Goal: Answer question/provide support: Share knowledge or assist other users

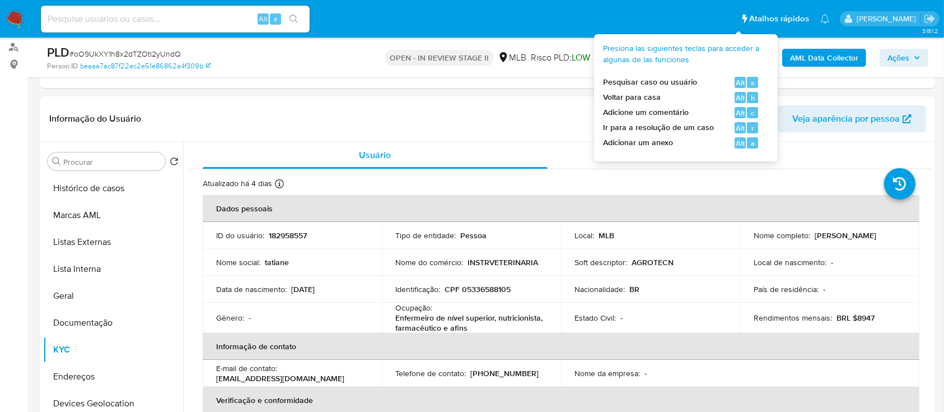
scroll to position [480, 0]
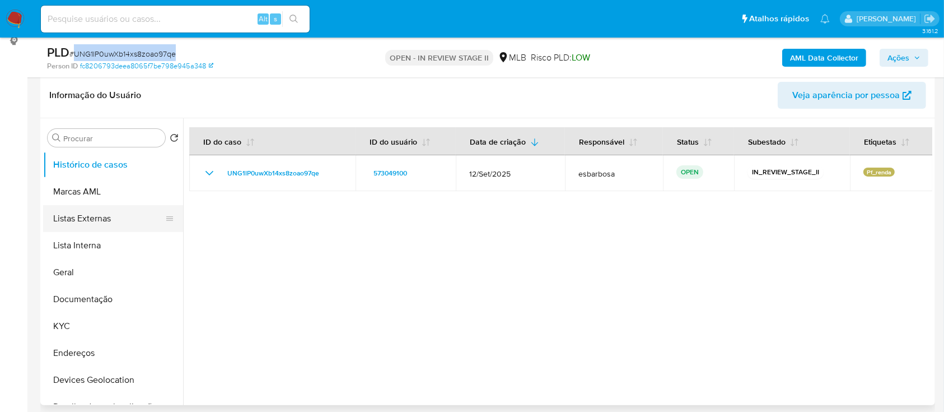
scroll to position [149, 0]
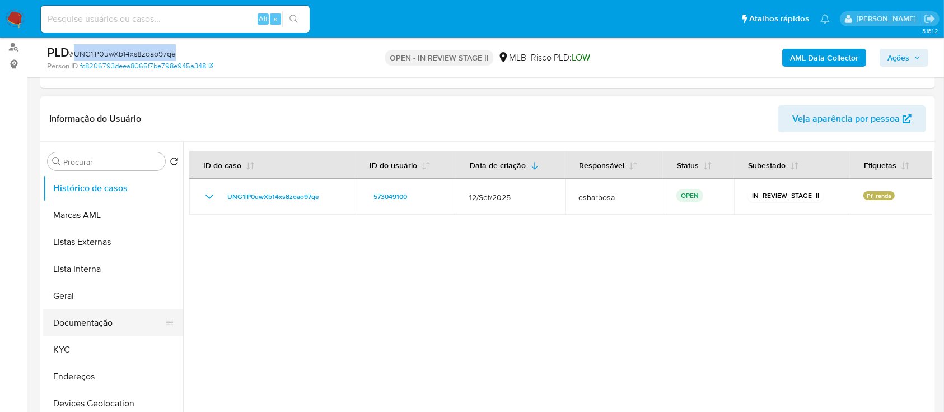
click at [109, 318] on button "Documentação" at bounding box center [108, 322] width 131 height 27
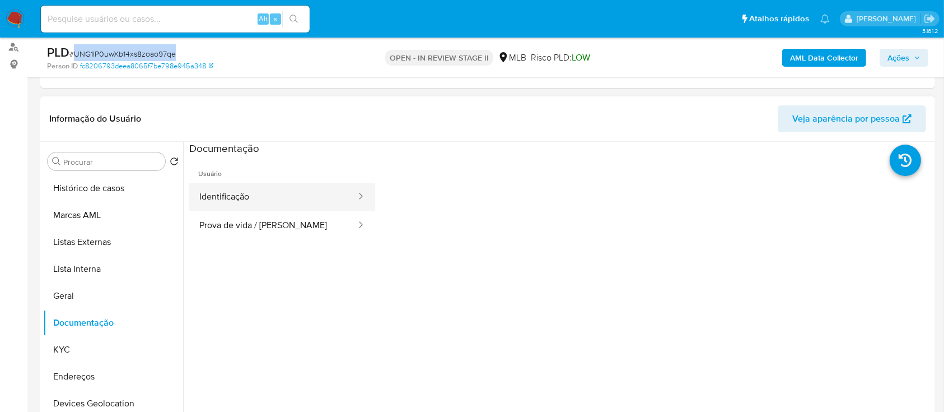
click at [288, 205] on button "Identificação" at bounding box center [273, 197] width 168 height 29
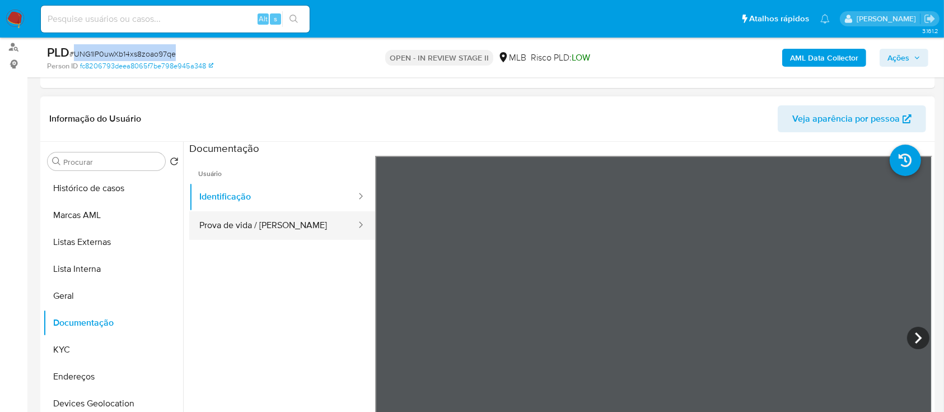
click at [276, 229] on button "Prova de vida / Selfie" at bounding box center [273, 225] width 168 height 29
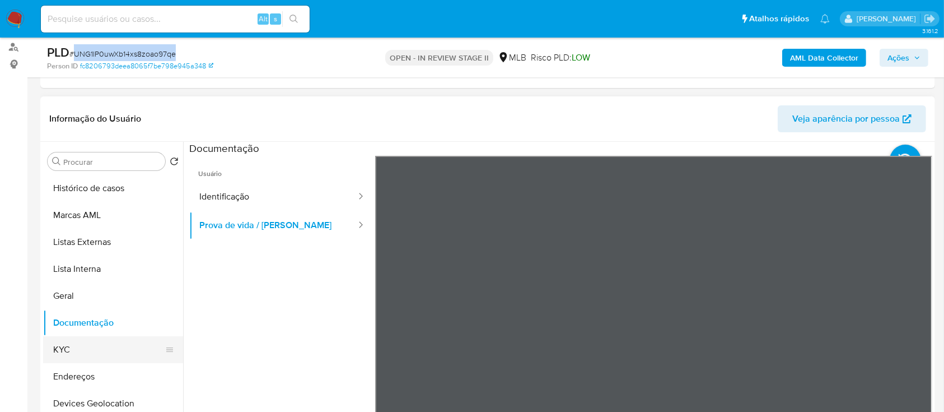
click at [97, 359] on button "KYC" at bounding box center [108, 349] width 131 height 27
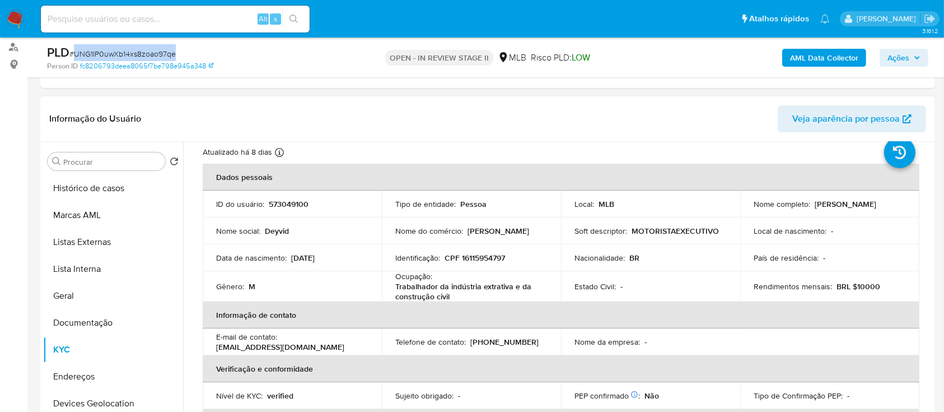
scroll to position [0, 0]
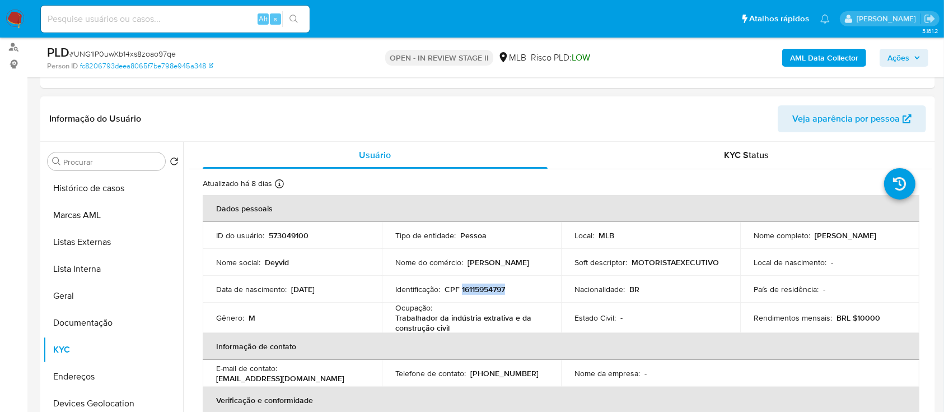
drag, startPoint x: 504, startPoint y: 292, endPoint x: 460, endPoint y: 291, distance: 43.2
click at [460, 291] on p "CPF 16115954797" at bounding box center [475, 289] width 61 height 10
copy p "16115954797"
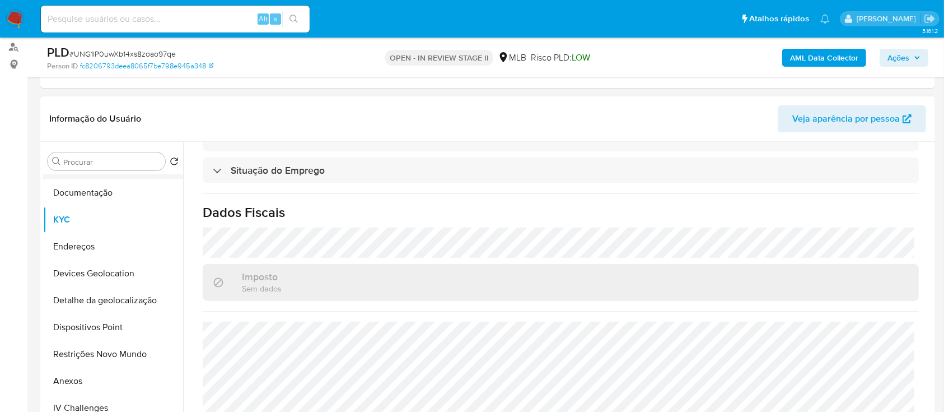
scroll to position [149, 0]
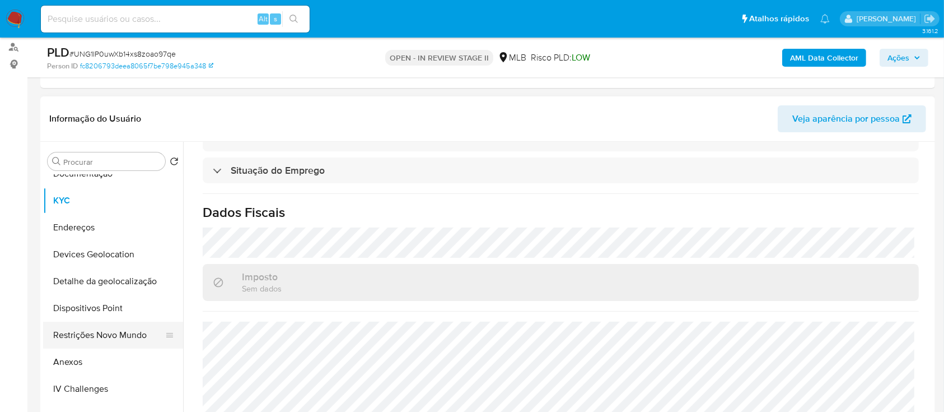
click at [87, 333] on button "Restrições Novo Mundo" at bounding box center [108, 335] width 131 height 27
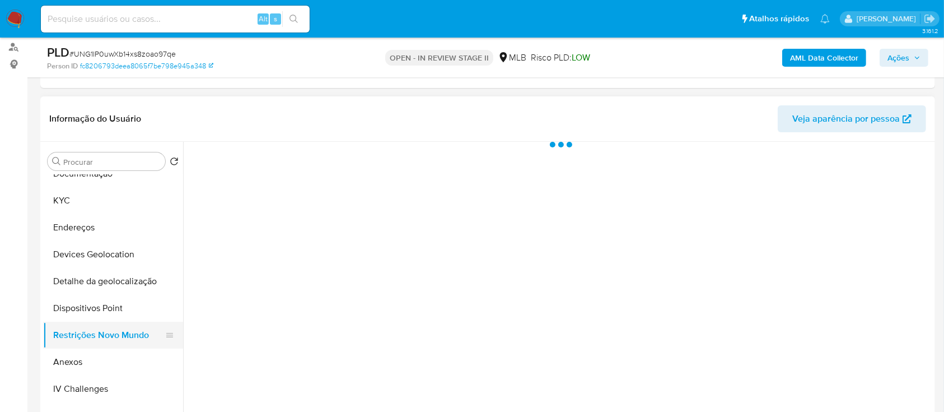
scroll to position [0, 0]
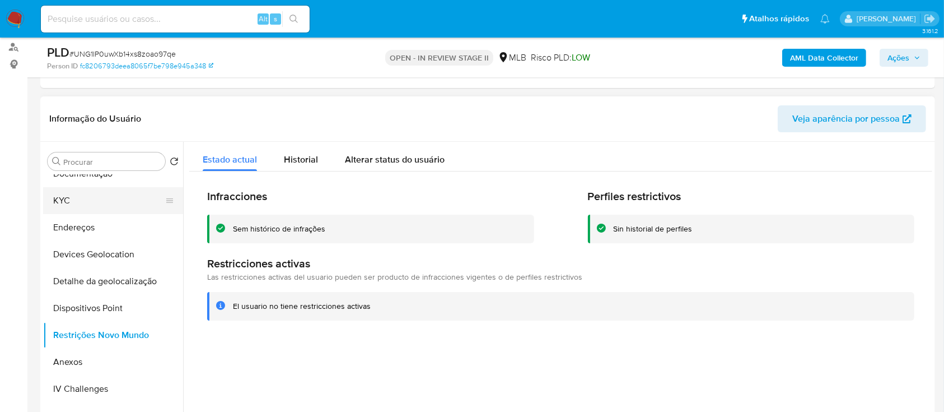
click at [107, 206] on button "KYC" at bounding box center [108, 200] width 131 height 27
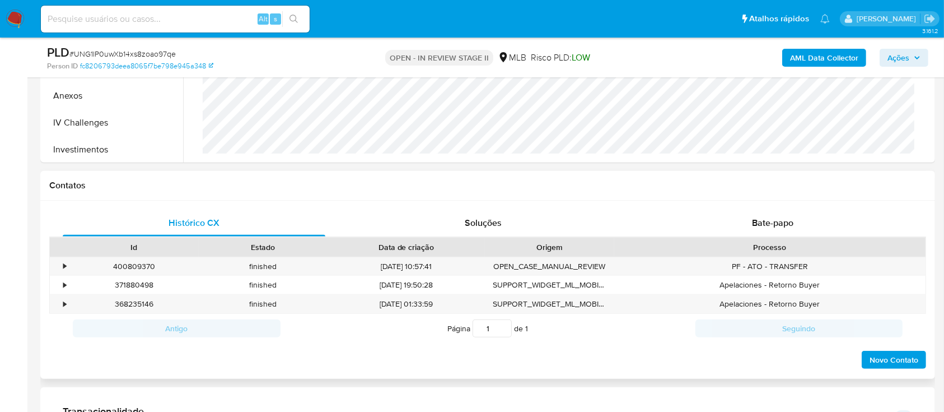
scroll to position [448, 0]
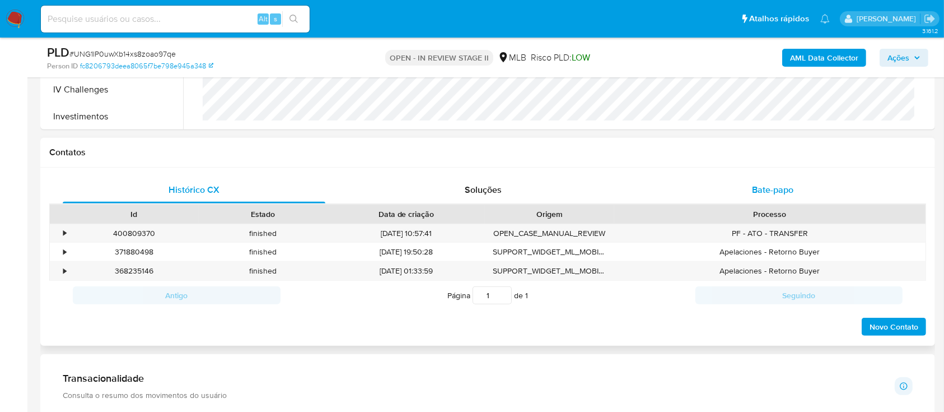
click at [766, 194] on span "Bate-papo" at bounding box center [772, 189] width 41 height 13
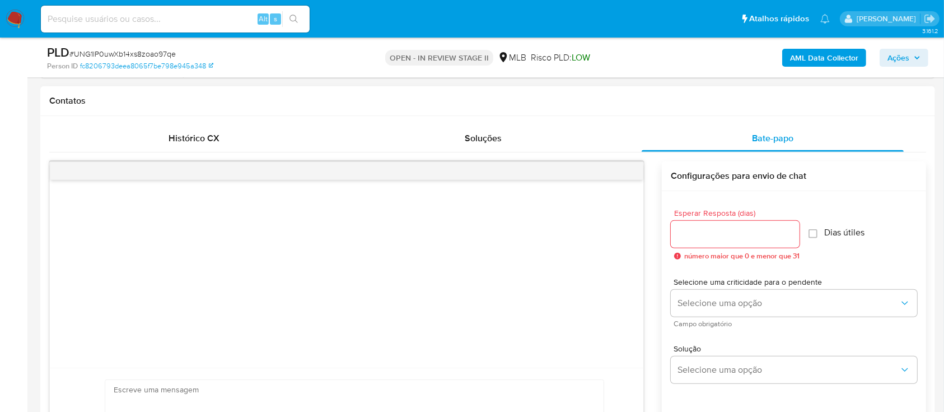
scroll to position [523, 0]
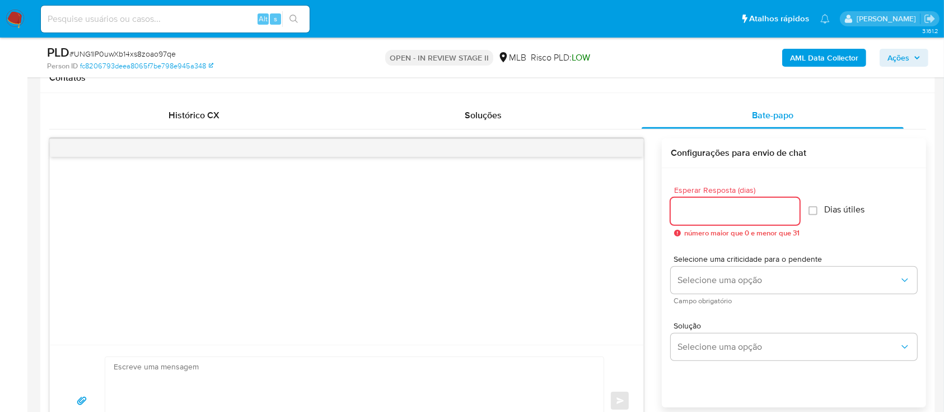
click at [690, 217] on input "Esperar Resposta (dias)" at bounding box center [735, 211] width 129 height 15
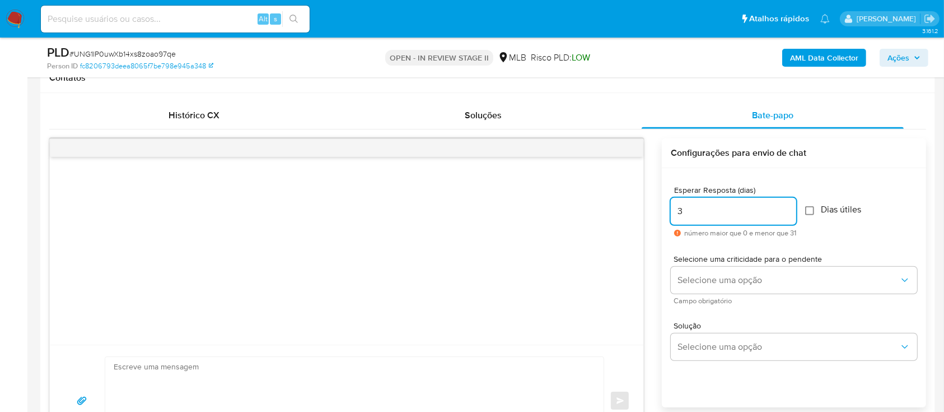
type input "3"
click at [815, 212] on input "Dias útiles" at bounding box center [810, 210] width 9 height 9
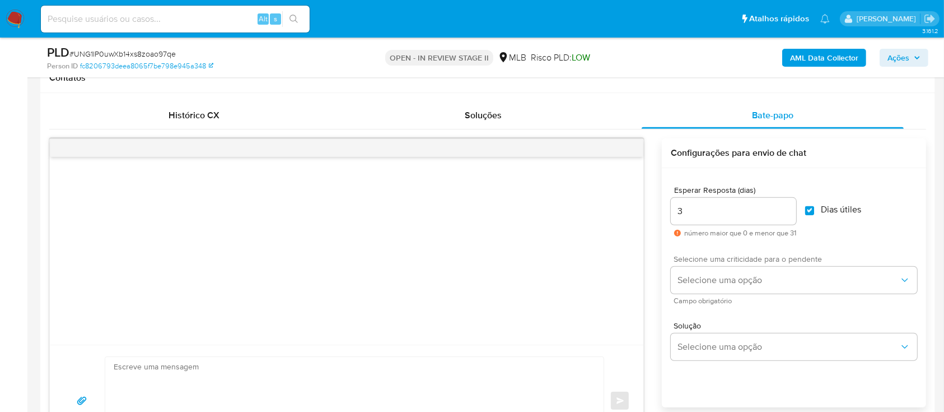
checkbox input "true"
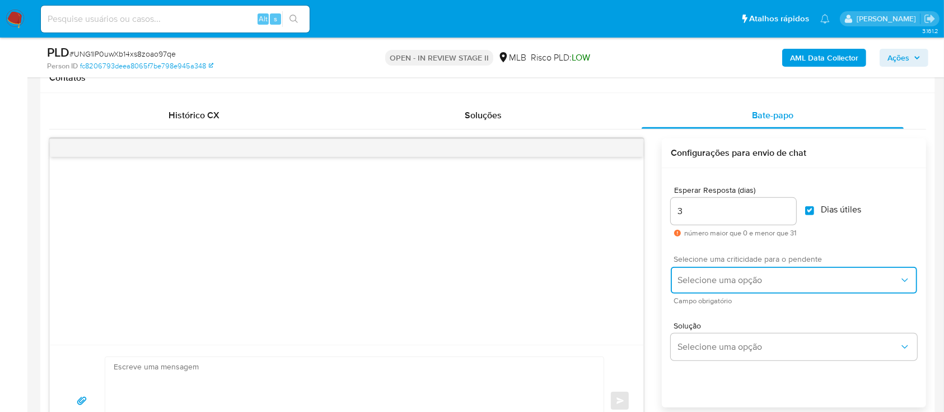
click at [775, 284] on span "Selecione uma opção" at bounding box center [789, 279] width 222 height 11
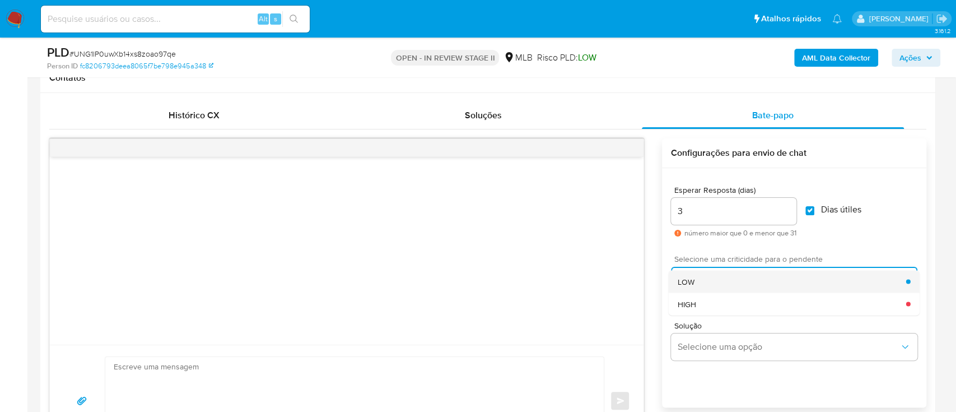
click at [710, 279] on div "LOW" at bounding box center [792, 281] width 229 height 22
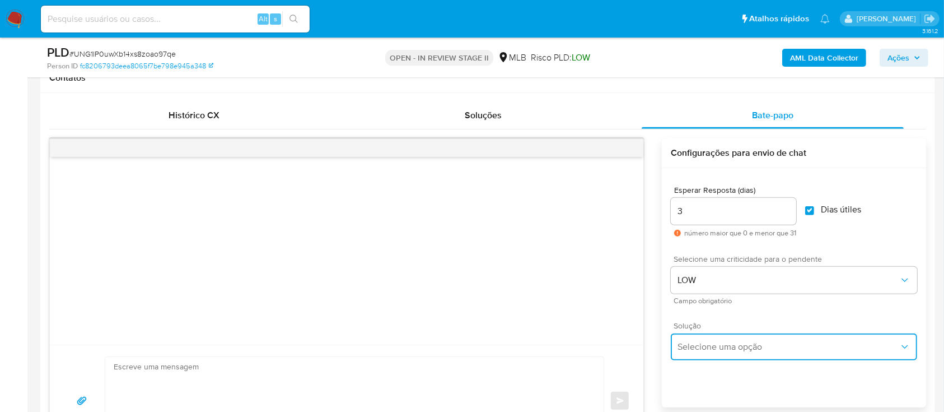
click at [704, 347] on span "Selecione uma opção" at bounding box center [789, 346] width 222 height 11
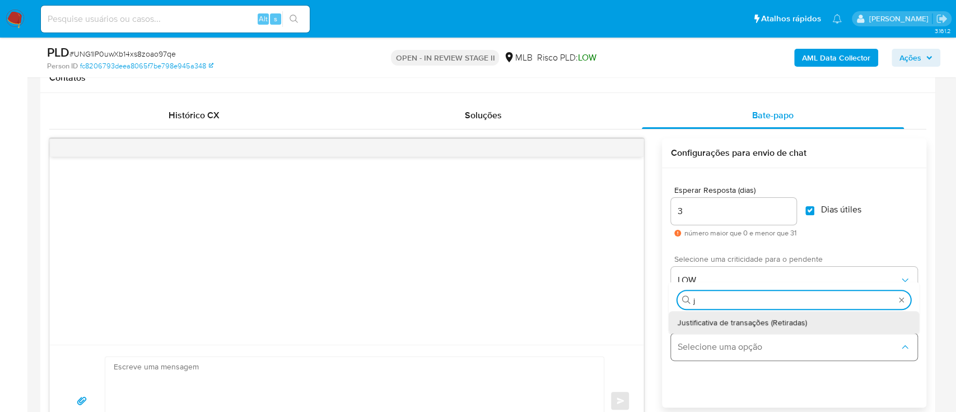
type input "ju"
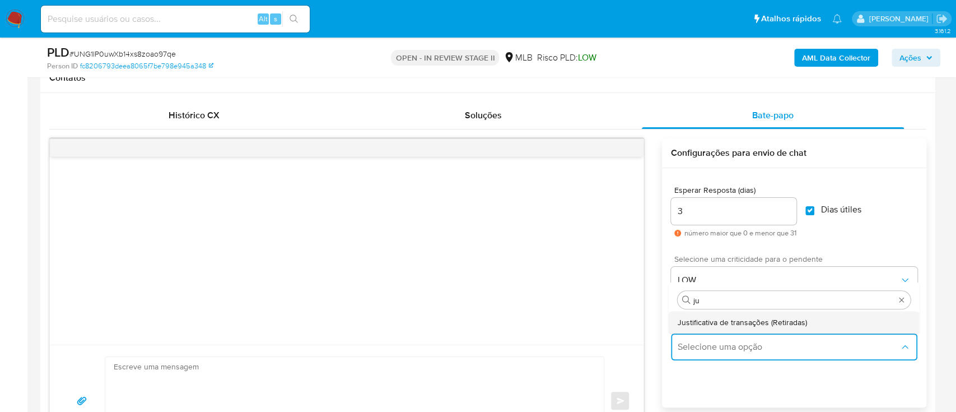
click at [716, 317] on span "Justificativa de transações (Retiradas)" at bounding box center [742, 322] width 129 height 10
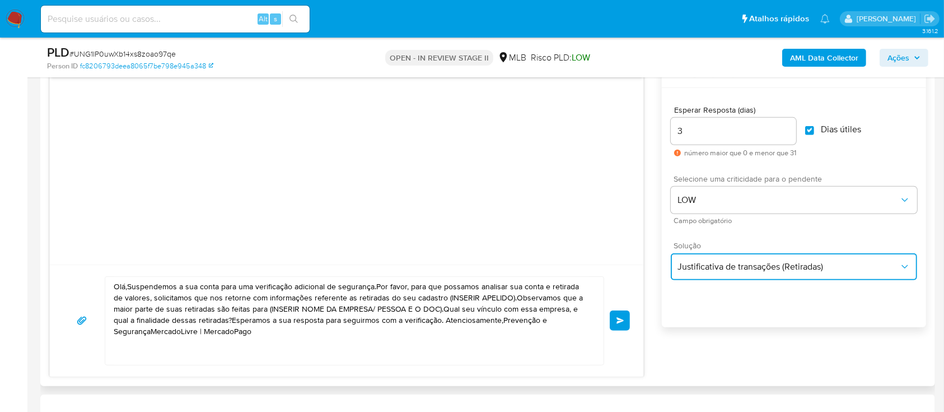
scroll to position [672, 0]
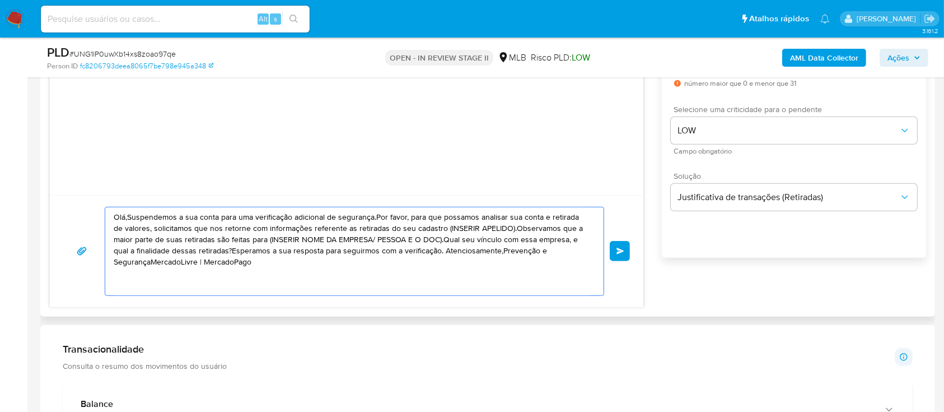
click at [250, 254] on textarea "Olá,Suspendemos a sua conta para uma verificação adicional de segurança.Por fav…" at bounding box center [352, 251] width 476 height 88
paste textarea "! Estamos realizando uma verificação adicional de segurança em contas de usuári…"
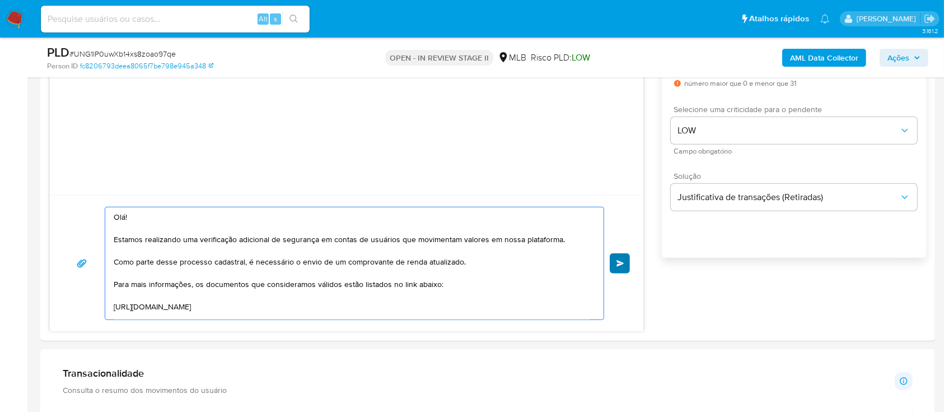
type textarea "Olá! Estamos realizando uma verificação adicional de segurança em contas de usu…"
click at [622, 260] on span "common.send" at bounding box center [621, 263] width 8 height 7
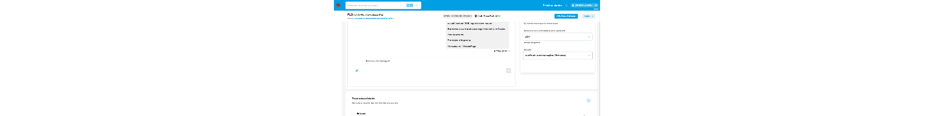
scroll to position [597, 0]
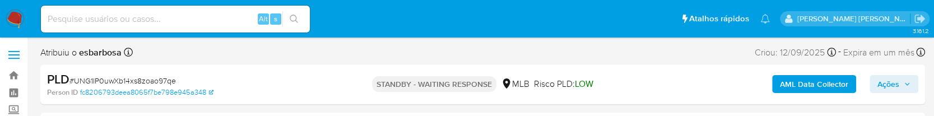
select select "10"
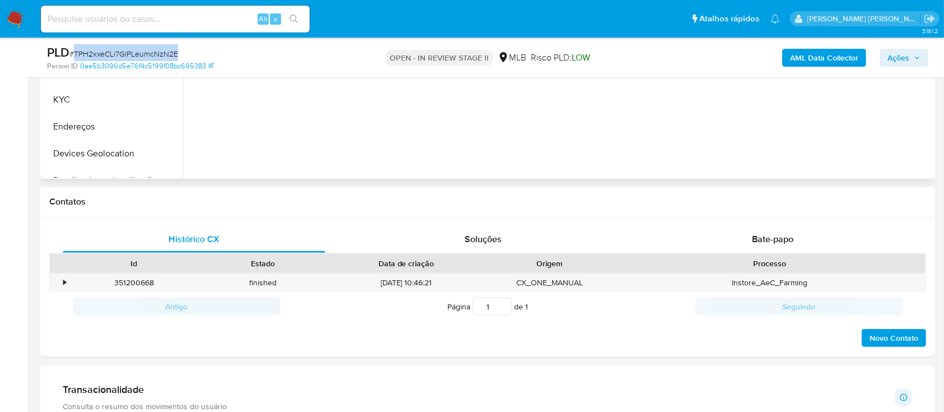
scroll to position [299, 0]
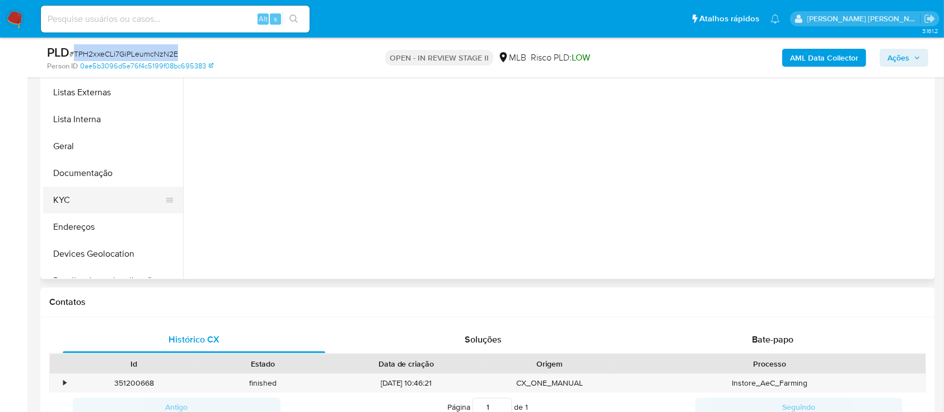
click at [95, 191] on button "KYC" at bounding box center [108, 200] width 131 height 27
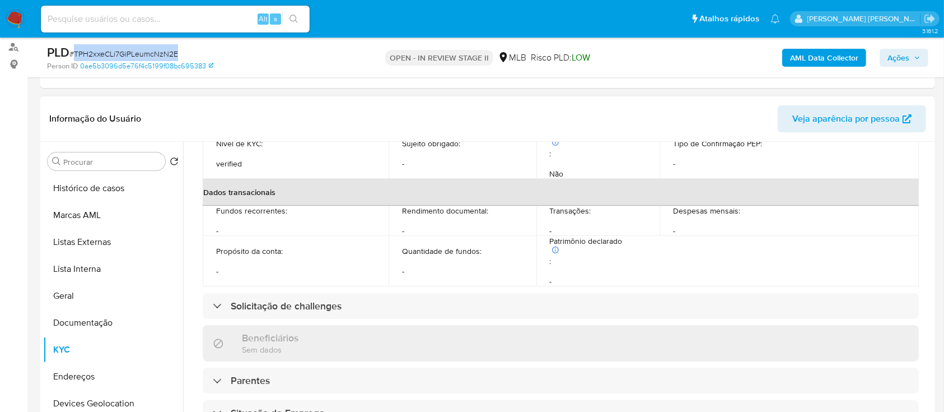
scroll to position [448, 0]
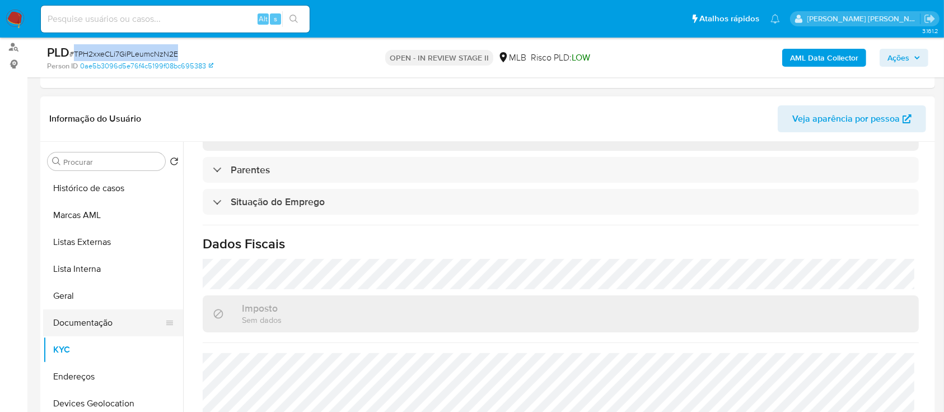
click at [91, 317] on button "Documentação" at bounding box center [108, 322] width 131 height 27
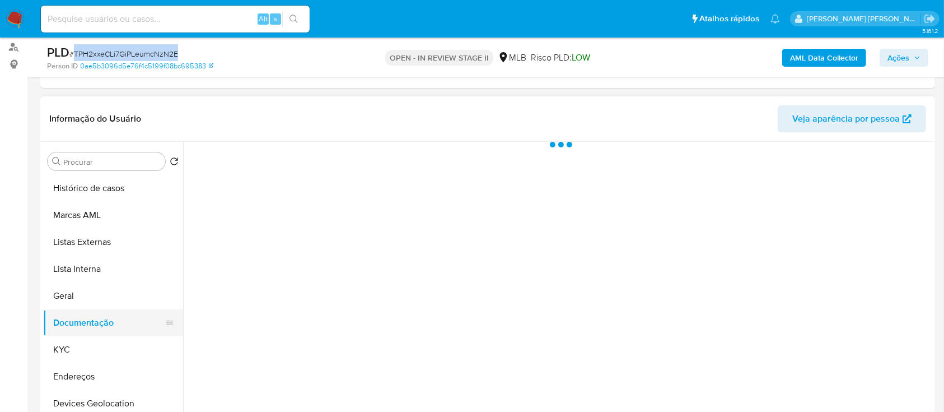
scroll to position [0, 0]
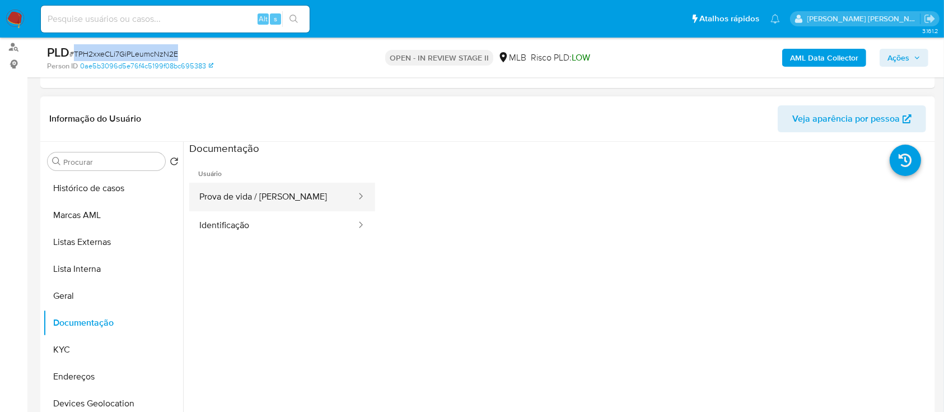
click at [281, 197] on button "Prova de vida / Selfie" at bounding box center [273, 197] width 168 height 29
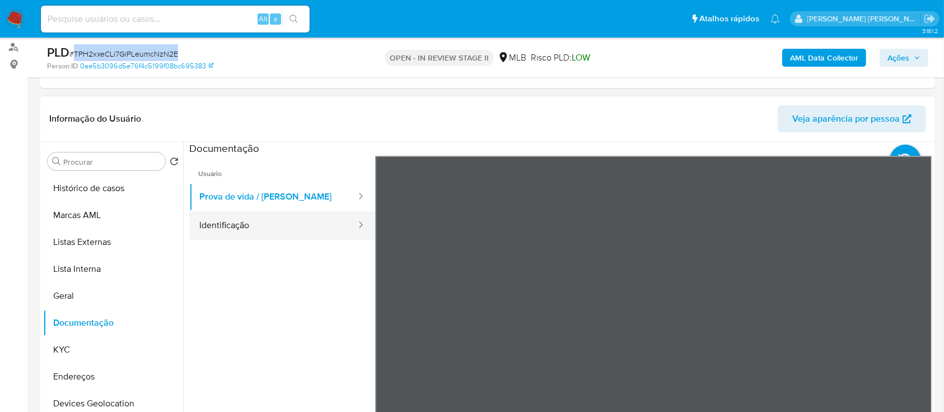
click at [279, 229] on button "Identificação" at bounding box center [273, 225] width 168 height 29
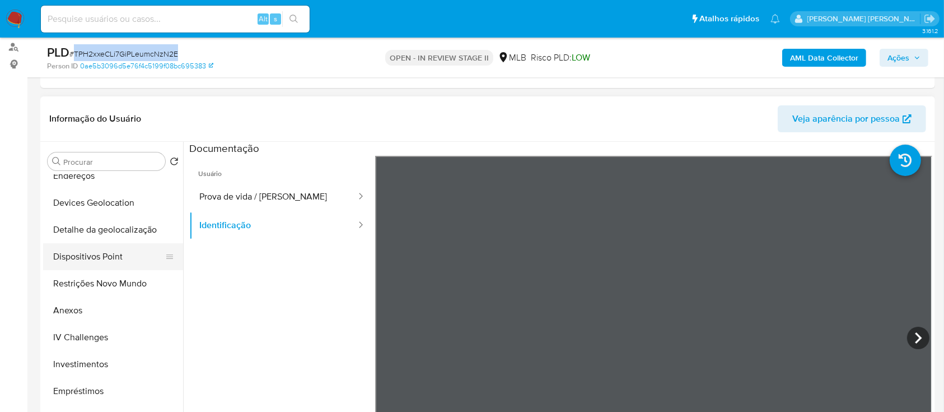
scroll to position [224, 0]
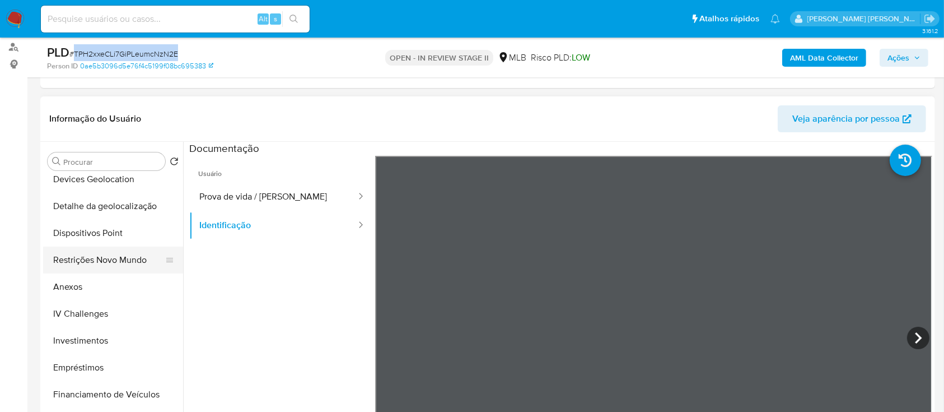
click at [96, 264] on button "Restrições Novo Mundo" at bounding box center [108, 259] width 131 height 27
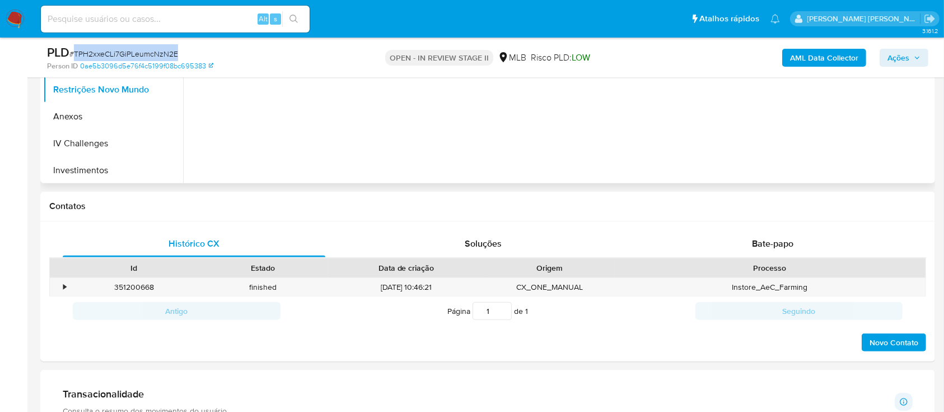
scroll to position [448, 0]
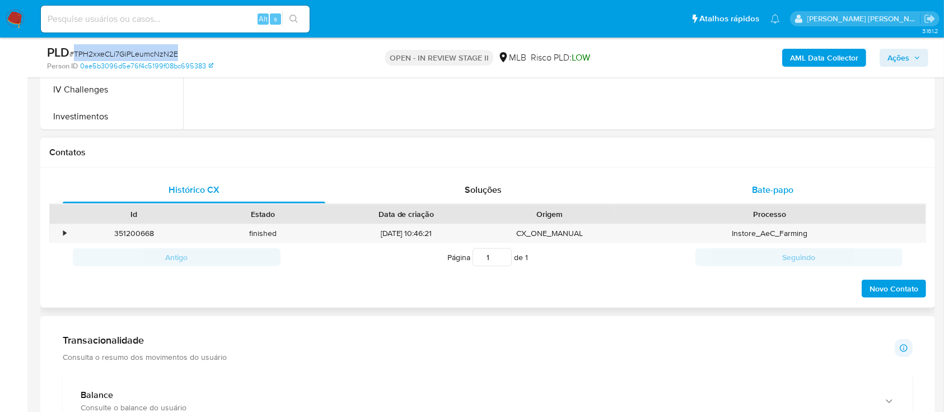
click at [695, 191] on div "Bate-papo" at bounding box center [773, 189] width 263 height 27
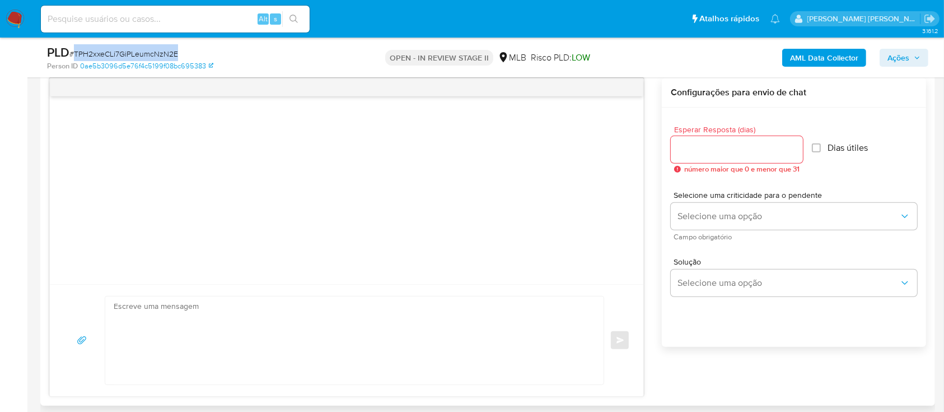
scroll to position [597, 0]
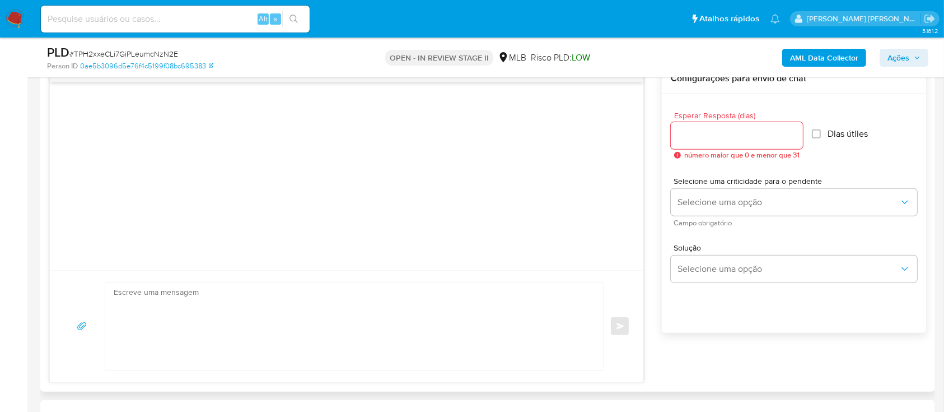
click at [774, 138] on input "Esperar Resposta (dias)" at bounding box center [737, 135] width 132 height 15
type input "3"
click at [818, 133] on input "Dias útiles" at bounding box center [813, 133] width 9 height 9
checkbox input "true"
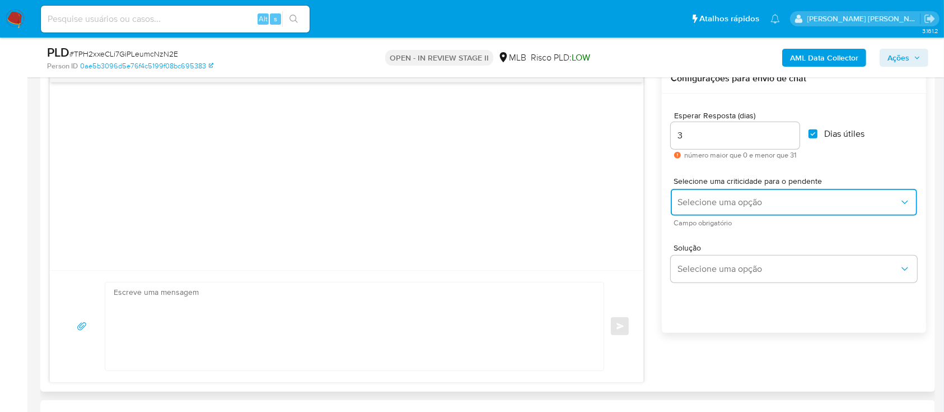
click at [734, 206] on span "Selecione uma opção" at bounding box center [789, 202] width 222 height 11
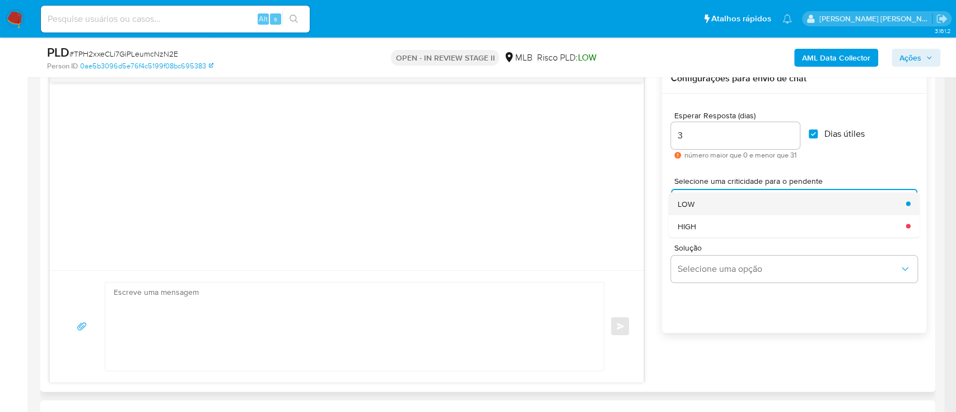
click at [720, 195] on div "LOW" at bounding box center [789, 203] width 222 height 22
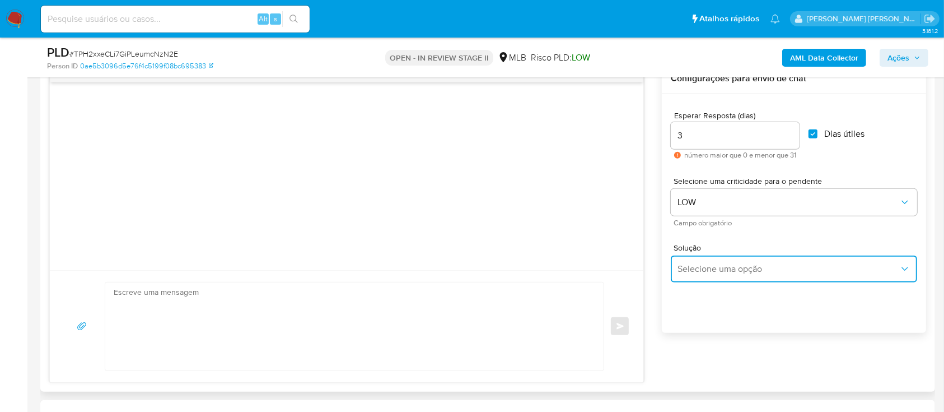
click at [704, 264] on span "Selecione uma opção" at bounding box center [789, 268] width 222 height 11
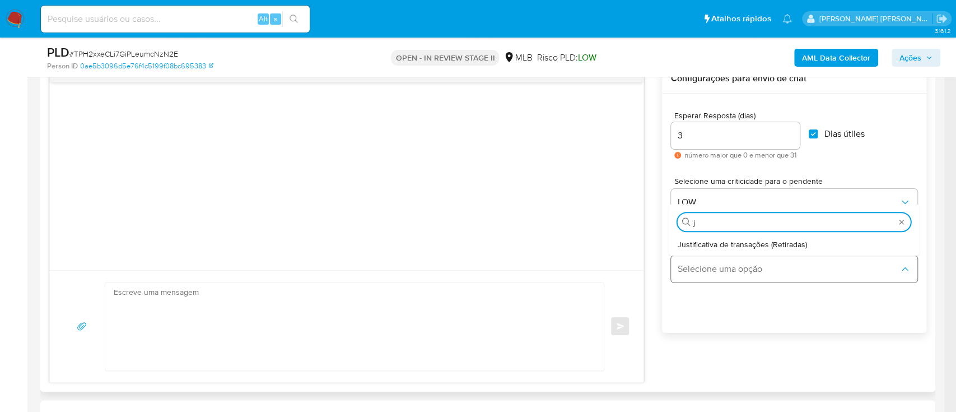
type input "ju"
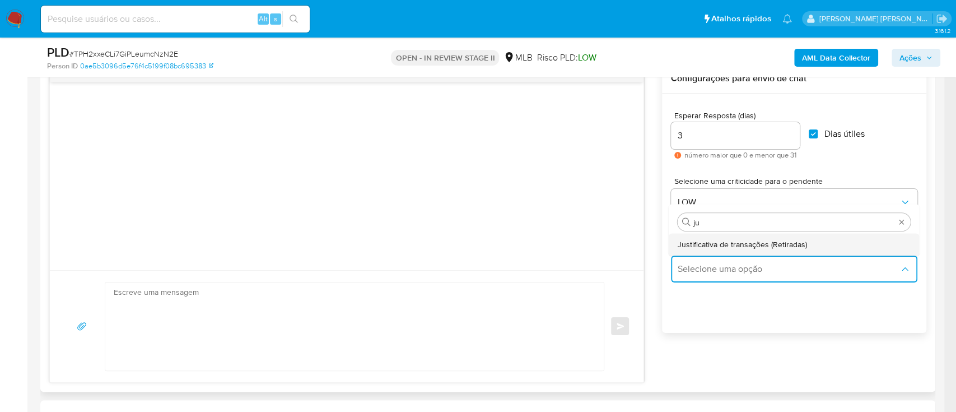
click at [714, 246] on span "Justificativa de transações (Retiradas)" at bounding box center [742, 244] width 129 height 10
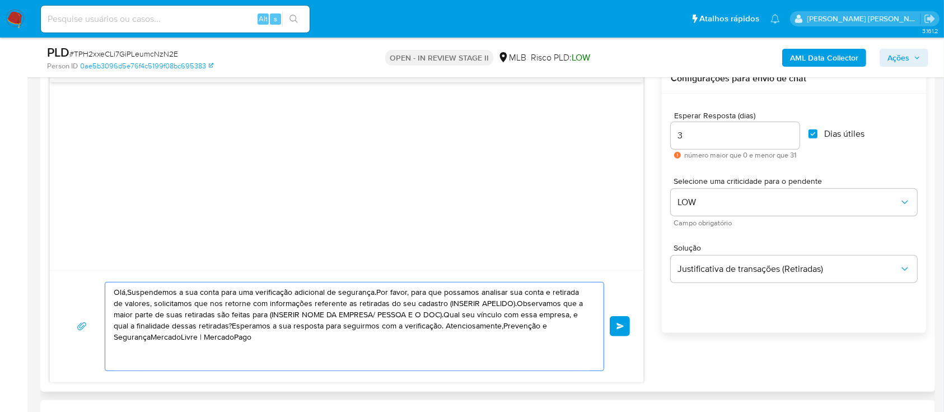
drag, startPoint x: 273, startPoint y: 341, endPoint x: 90, endPoint y: 294, distance: 189.7
click at [90, 294] on div "Olá,Suspendemos a sua conta para uma verificação adicional de segurança.Por fav…" at bounding box center [346, 326] width 567 height 89
paste textarea "! Estamos realizando uma verificação adicional de segurança em contas de usuári…"
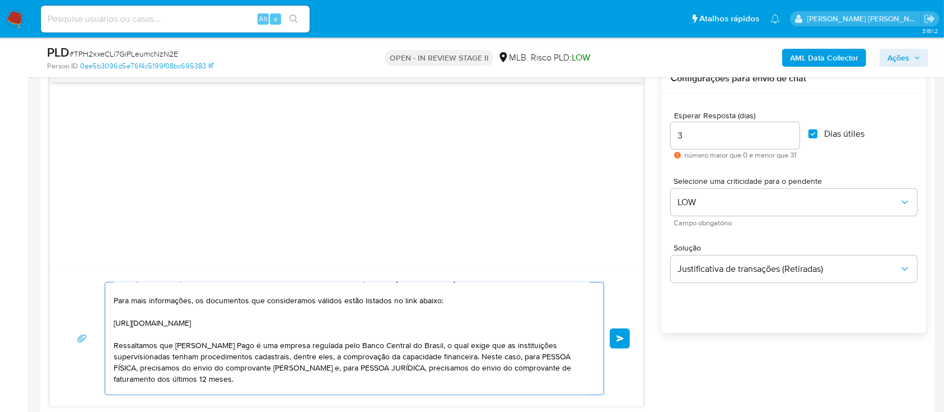
scroll to position [92, 0]
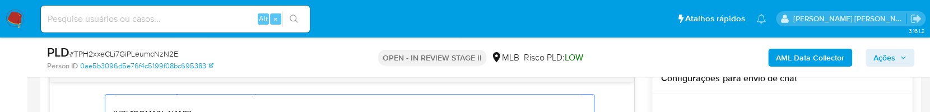
type textarea "Olá! Estamos realizando uma verificação adicional de segurança em contas de usu…"
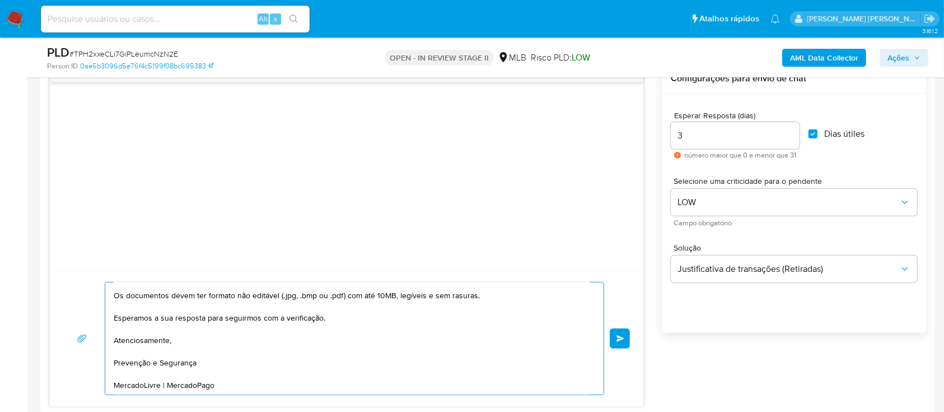
scroll to position [672, 0]
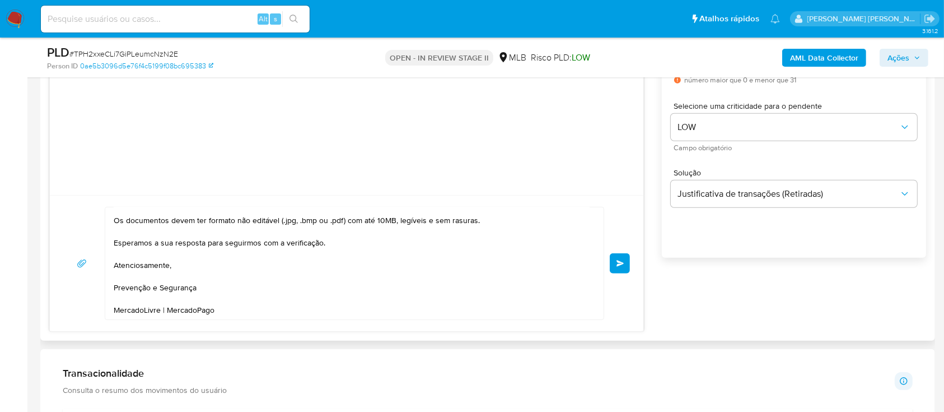
click at [619, 262] on span "common.send" at bounding box center [621, 263] width 8 height 7
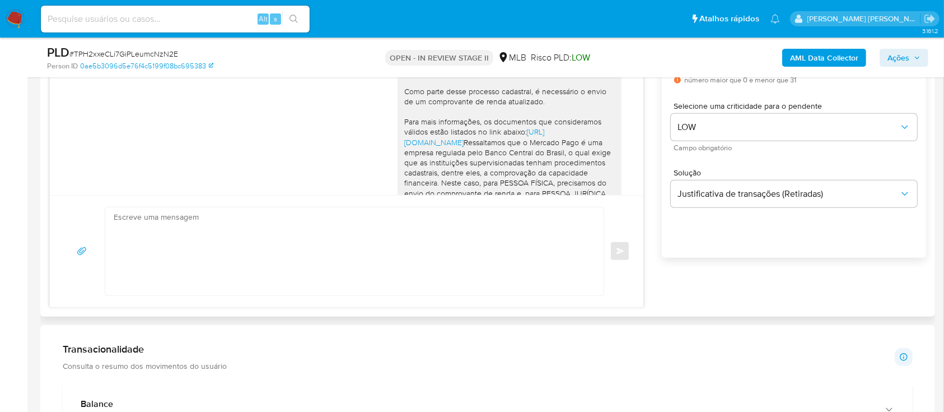
scroll to position [0, 0]
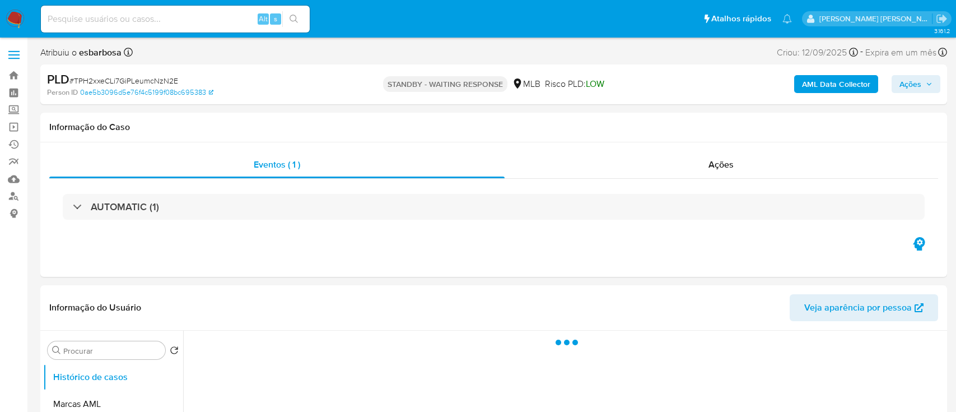
select select "10"
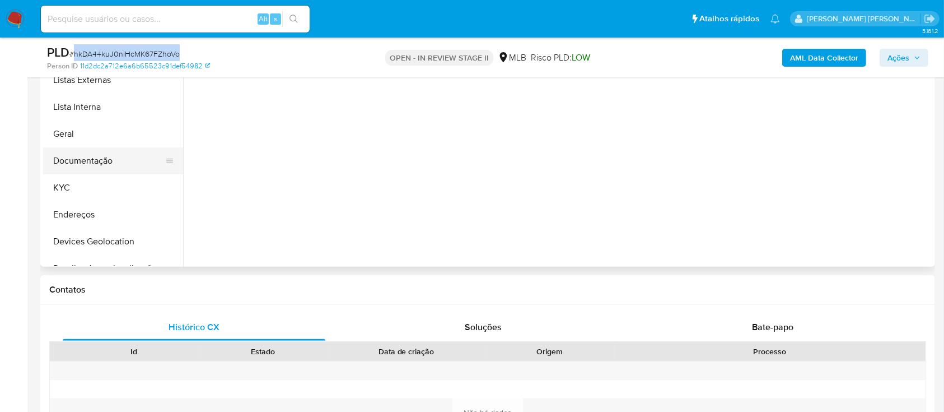
scroll to position [224, 0]
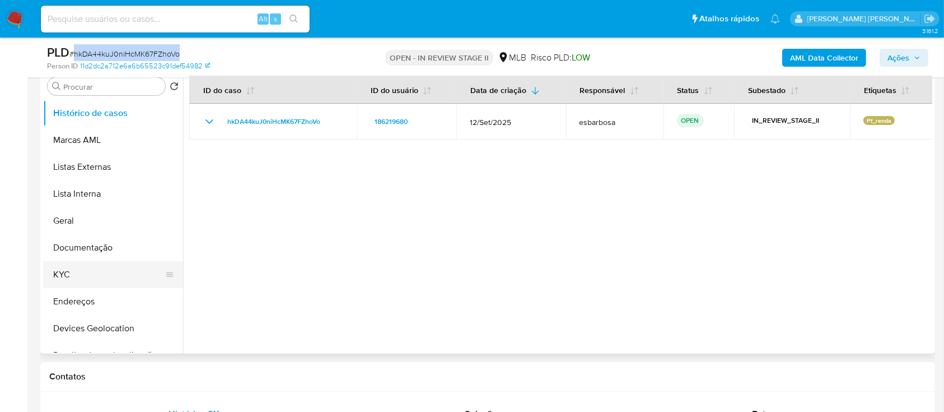
click at [93, 269] on button "KYC" at bounding box center [108, 274] width 131 height 27
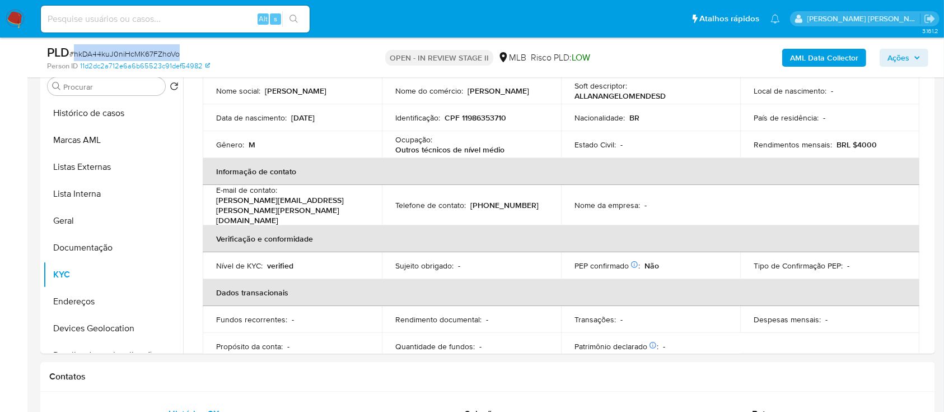
scroll to position [28, 0]
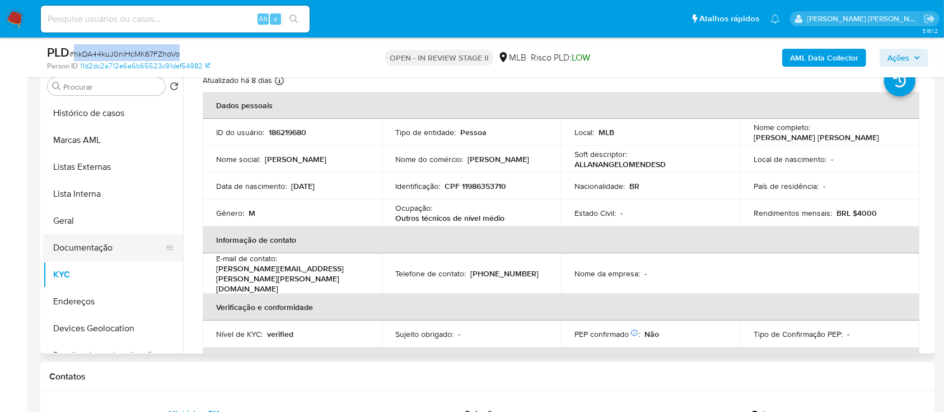
click at [98, 246] on button "Documentação" at bounding box center [108, 247] width 131 height 27
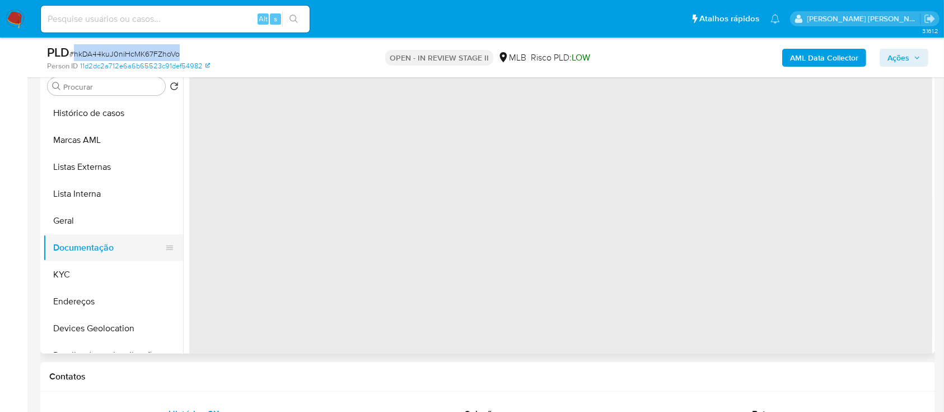
scroll to position [0, 0]
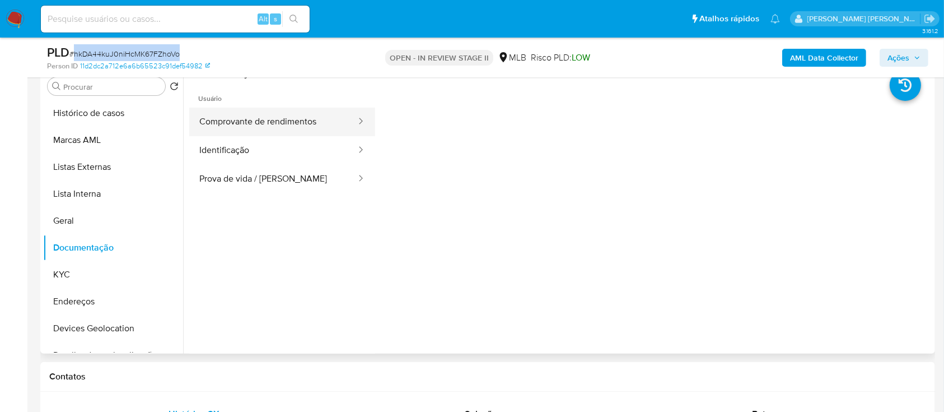
click at [239, 118] on button "Comprovante de rendimentos" at bounding box center [273, 122] width 168 height 29
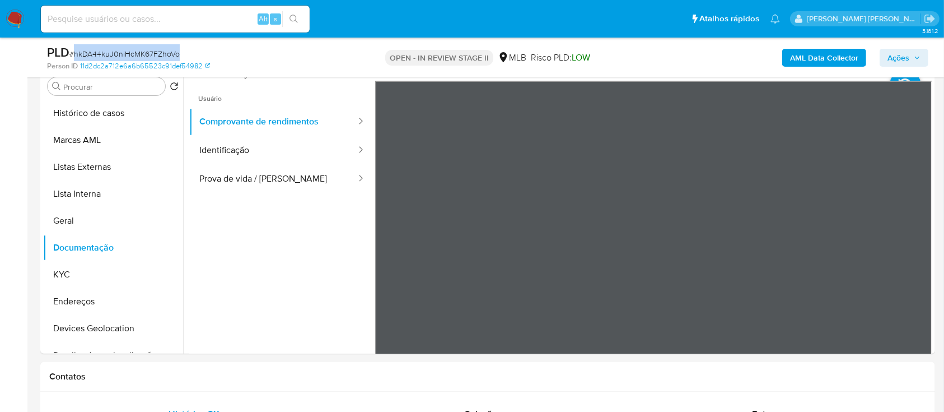
click at [81, 218] on button "Geral" at bounding box center [108, 220] width 131 height 27
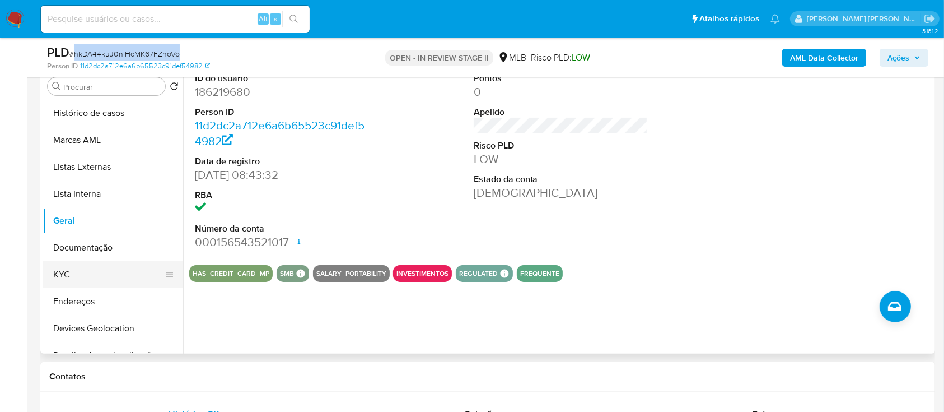
click at [71, 269] on button "KYC" at bounding box center [108, 274] width 131 height 27
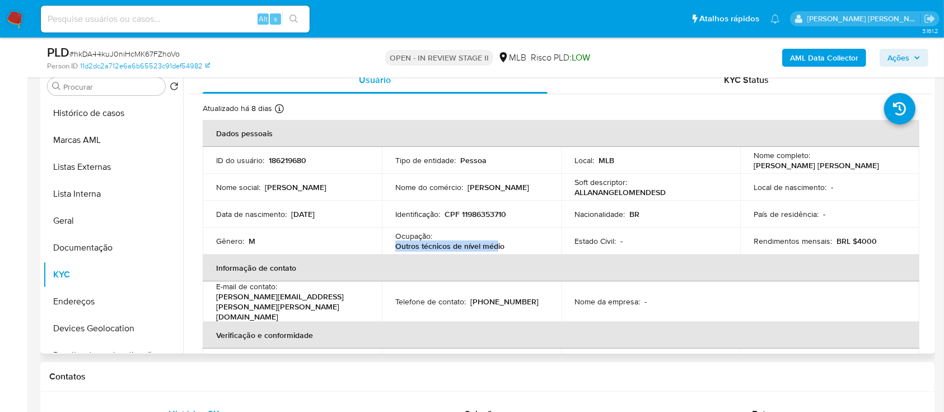
drag, startPoint x: 485, startPoint y: 239, endPoint x: 452, endPoint y: 233, distance: 33.6
click at [453, 234] on div "Ocupação : Outros técnicos de nível médio" at bounding box center [471, 241] width 152 height 20
click at [396, 238] on p "Ocupação :" at bounding box center [413, 236] width 37 height 10
drag, startPoint x: 396, startPoint y: 238, endPoint x: 506, endPoint y: 248, distance: 110.8
click at [506, 248] on div "Ocupação : Outros técnicos de nível médio" at bounding box center [471, 241] width 152 height 20
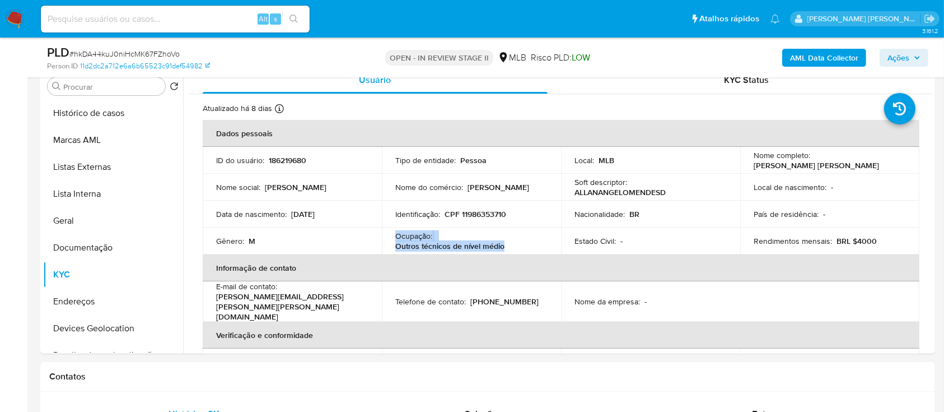
copy div "Ocupação : Outros técnicos de nível médio"
click at [818, 59] on b "AML Data Collector" at bounding box center [824, 58] width 68 height 18
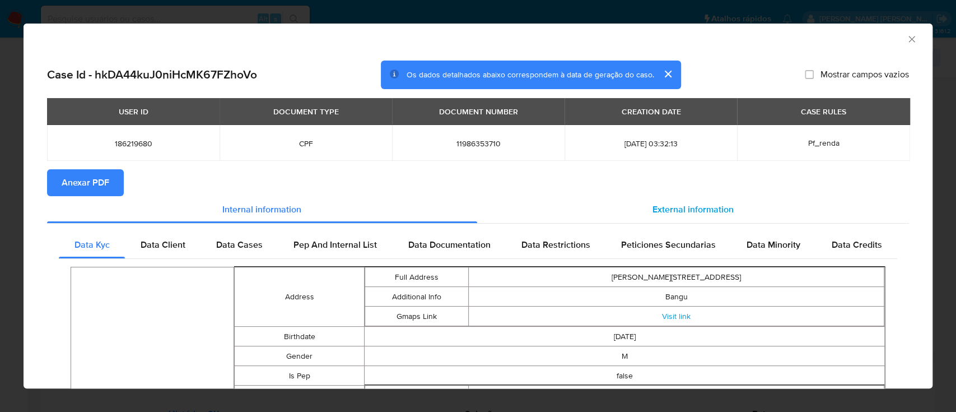
click at [697, 210] on span "External information" at bounding box center [693, 209] width 81 height 13
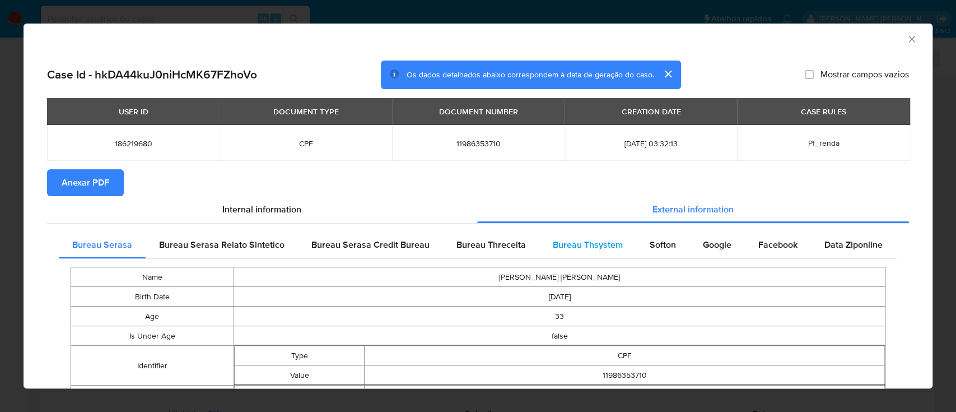
click at [601, 245] on span "Bureau Thsystem" at bounding box center [588, 244] width 70 height 13
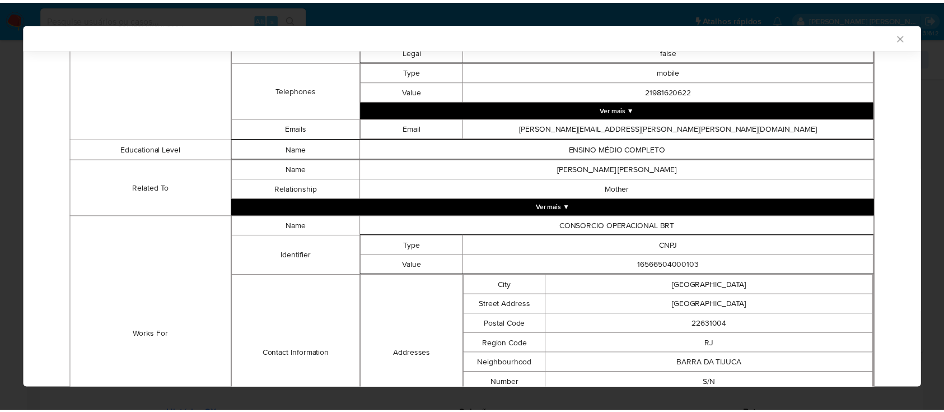
scroll to position [816, 0]
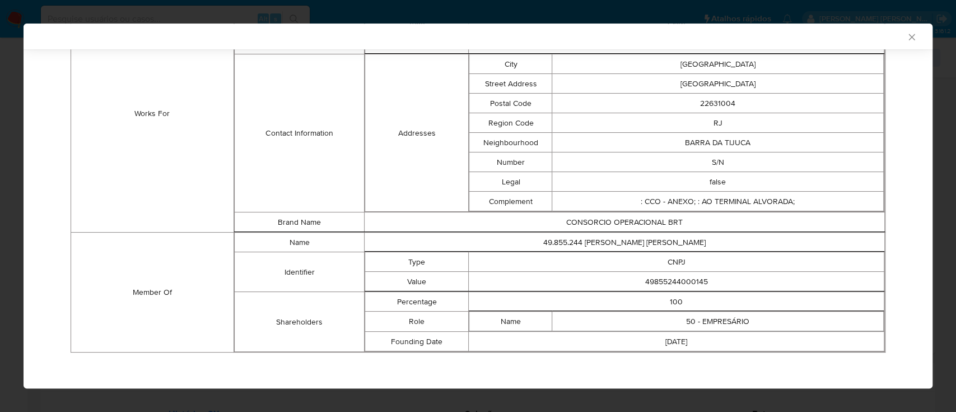
click at [685, 281] on td "49855244000145" at bounding box center [677, 282] width 416 height 20
copy td "49855244000145"
click at [906, 38] on icon "Fechar a janela" at bounding box center [911, 36] width 11 height 11
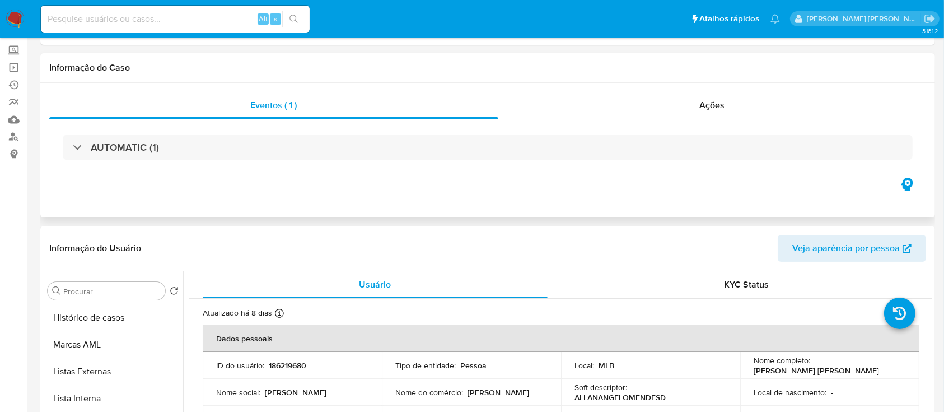
scroll to position [0, 0]
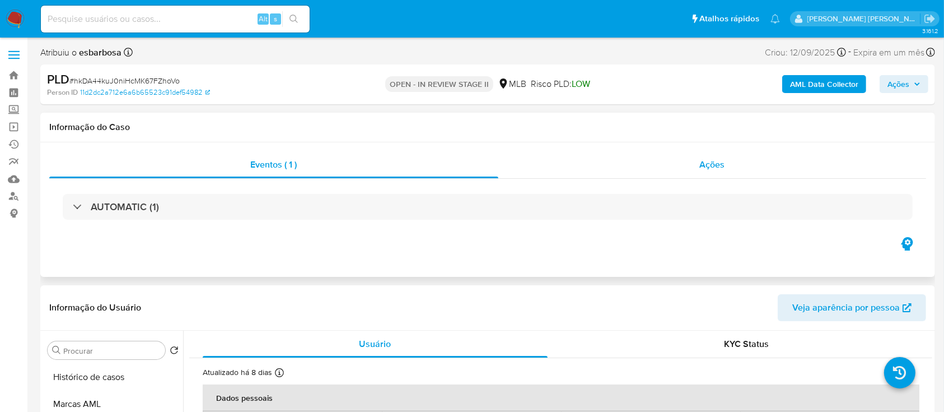
click at [611, 171] on div "Ações" at bounding box center [713, 164] width 428 height 27
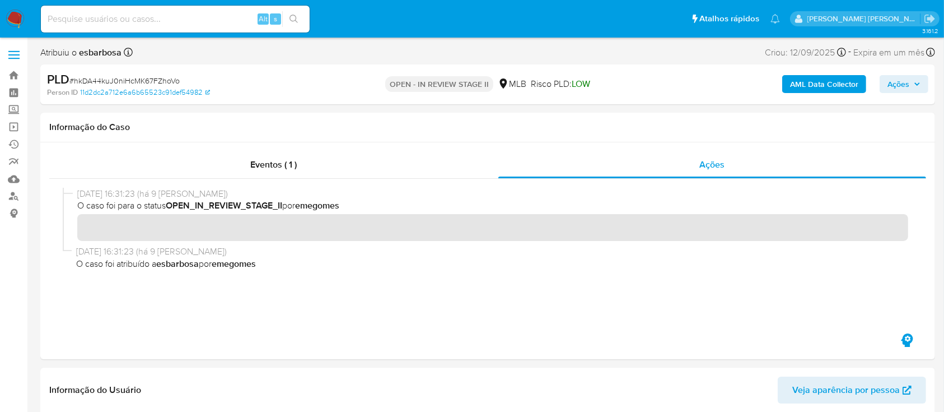
click at [805, 88] on b "AML Data Collector" at bounding box center [824, 84] width 68 height 18
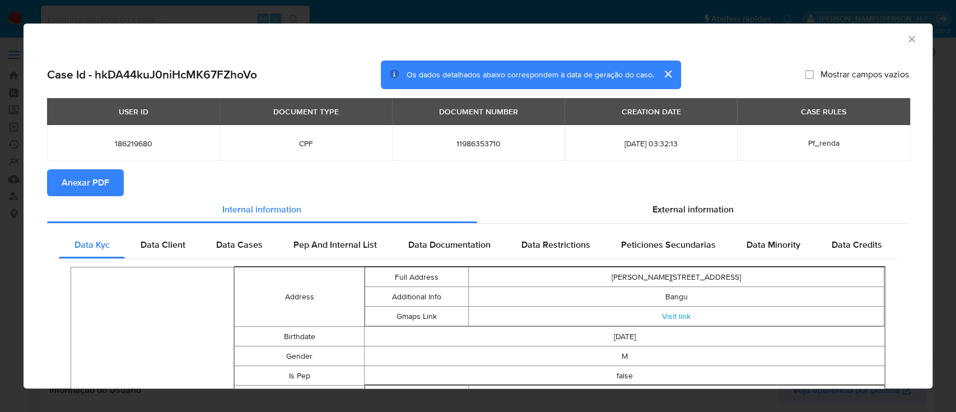
click at [105, 182] on span "Anexar PDF" at bounding box center [86, 182] width 48 height 25
click at [906, 43] on icon "Fechar a janela" at bounding box center [911, 39] width 11 height 11
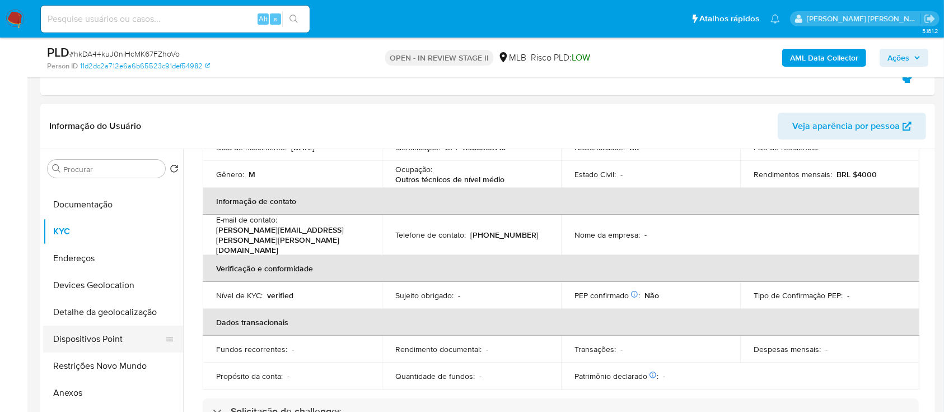
scroll to position [149, 0]
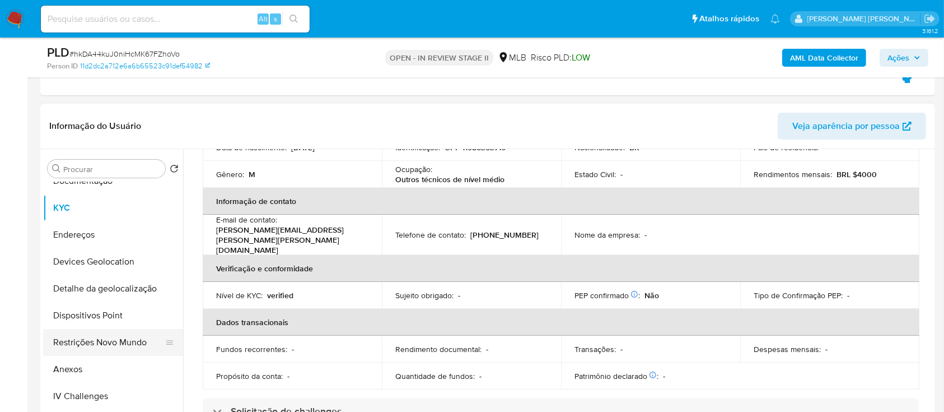
click at [77, 339] on button "Restrições Novo Mundo" at bounding box center [108, 342] width 131 height 27
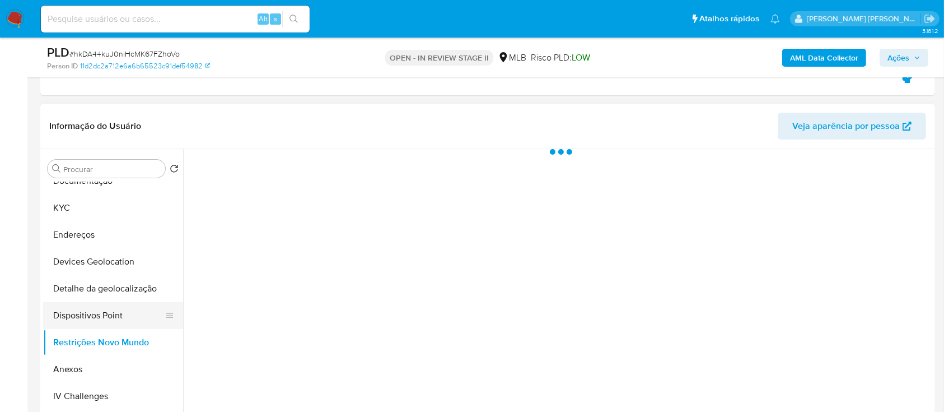
scroll to position [0, 0]
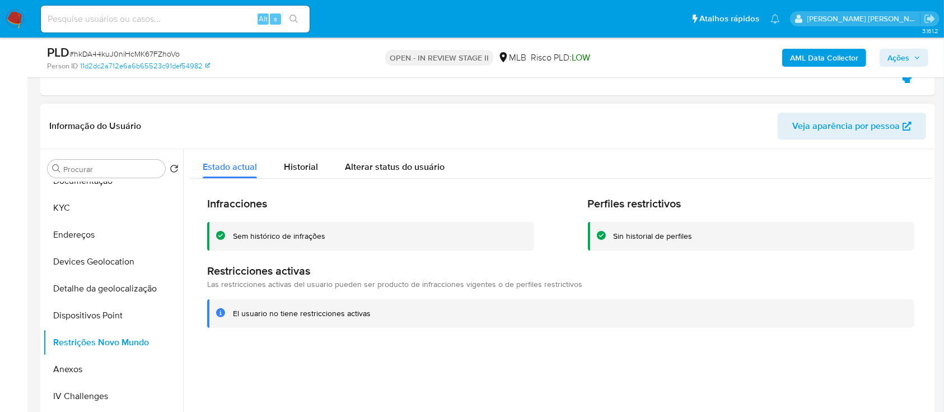
click at [282, 236] on div "Sem histórico de infrações" at bounding box center [279, 236] width 92 height 11
click at [82, 198] on button "KYC" at bounding box center [108, 207] width 131 height 27
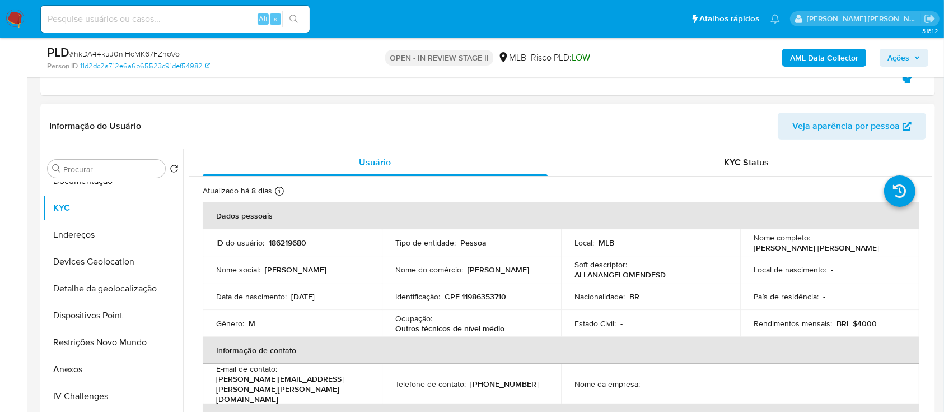
click at [755, 252] on p "Allan Angelo Mendes de Aquino" at bounding box center [816, 248] width 125 height 10
drag, startPoint x: 748, startPoint y: 250, endPoint x: 869, endPoint y: 249, distance: 120.5
click at [869, 249] on td "Nome completo : Allan Angelo Mendes de Aquino" at bounding box center [830, 242] width 179 height 27
copy p "Allan Angelo Mendes de Aquino"
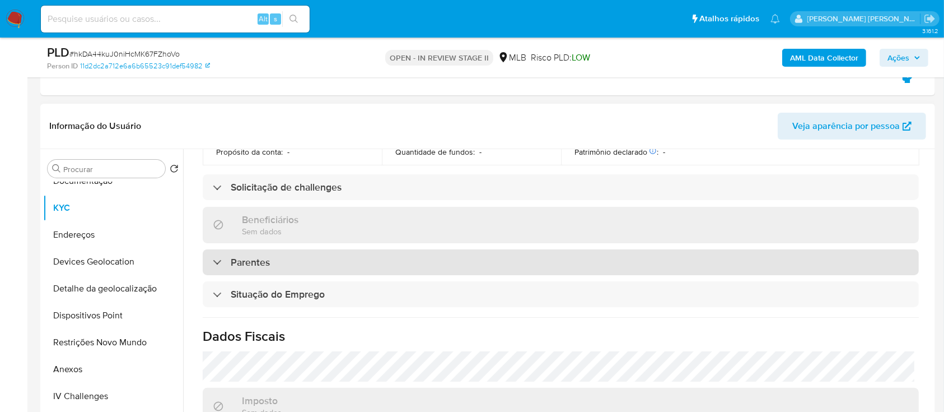
scroll to position [476, 0]
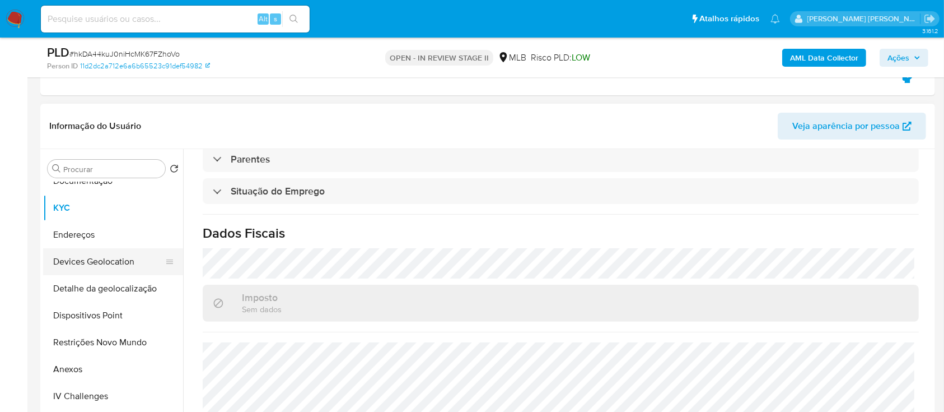
click at [121, 267] on button "Devices Geolocation" at bounding box center [108, 261] width 131 height 27
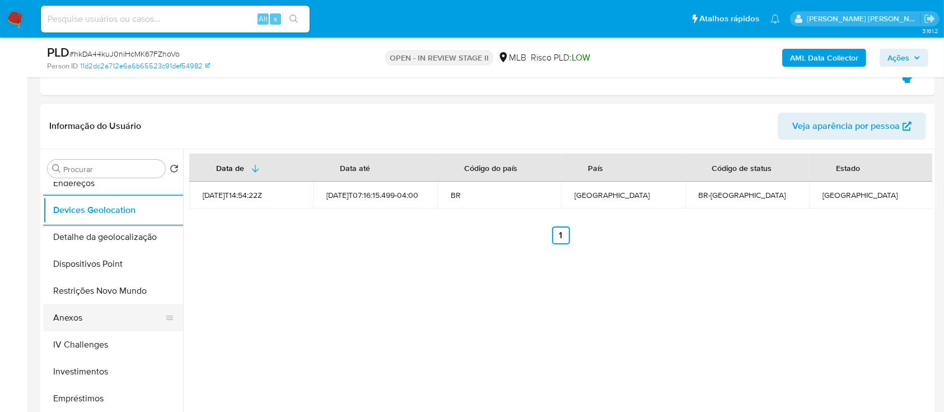
scroll to position [224, 0]
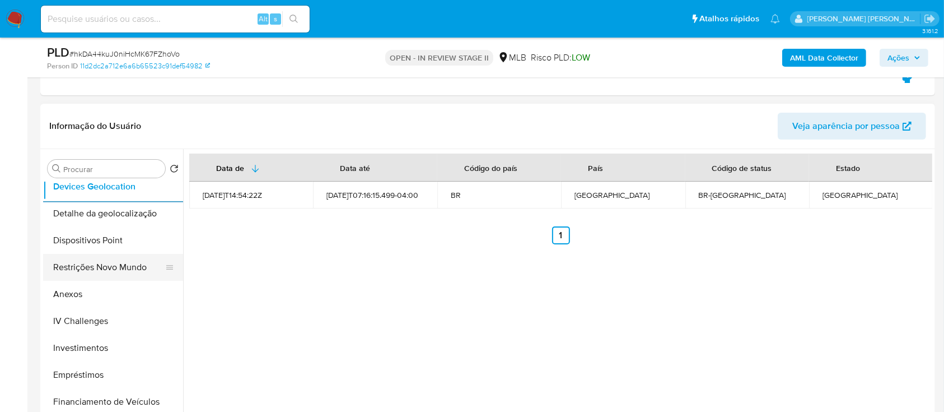
click at [104, 255] on button "Restrições Novo Mundo" at bounding box center [108, 267] width 131 height 27
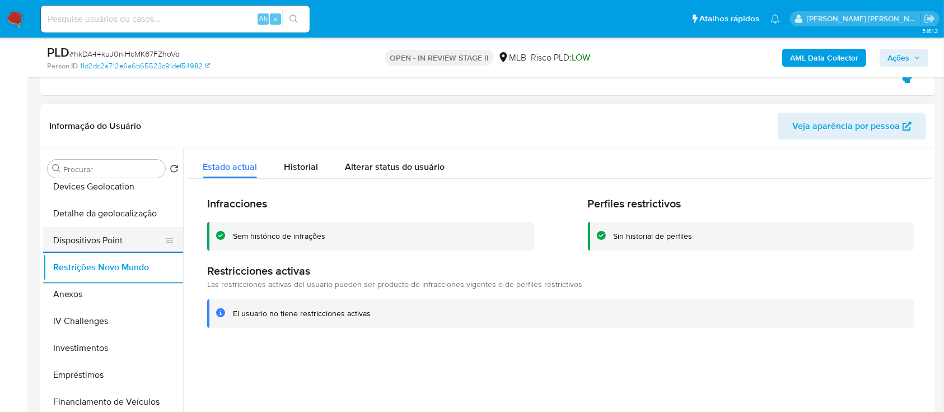
click at [135, 239] on button "Dispositivos Point" at bounding box center [108, 240] width 131 height 27
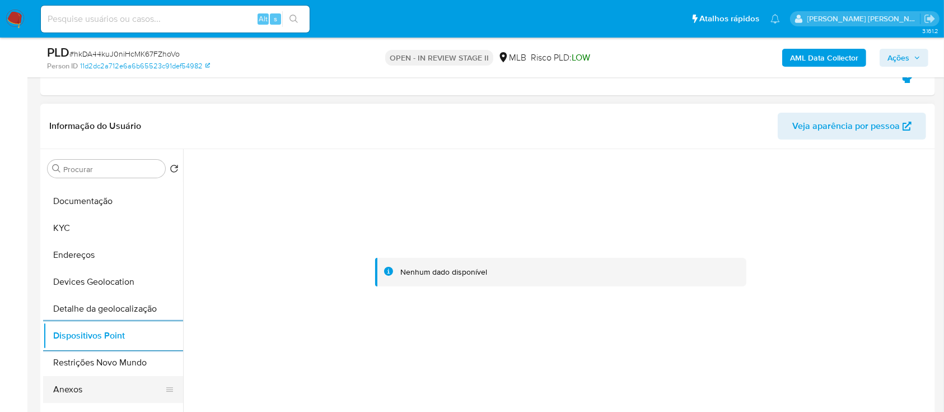
scroll to position [75, 0]
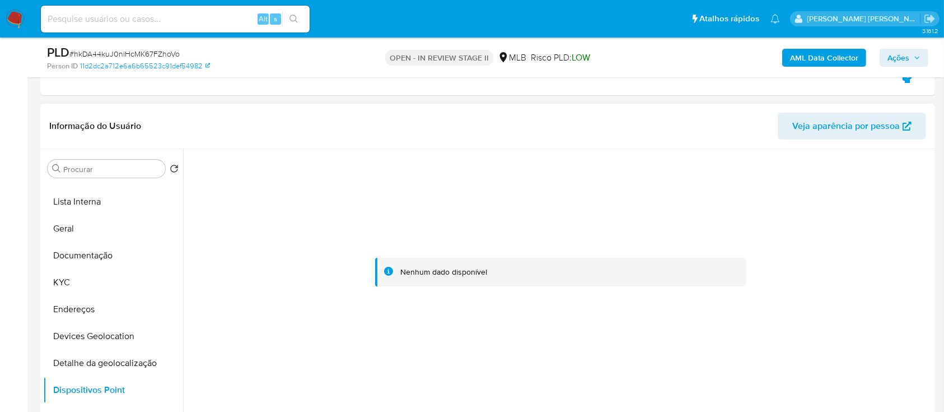
click at [119, 289] on button "KYC" at bounding box center [113, 282] width 140 height 27
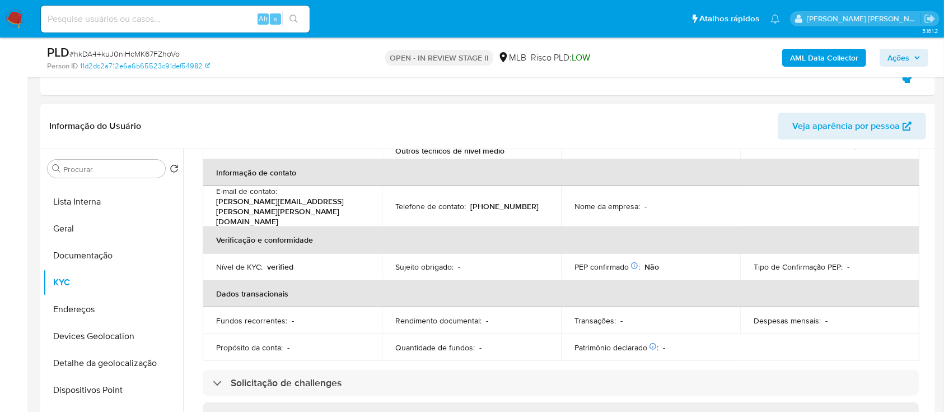
scroll to position [0, 0]
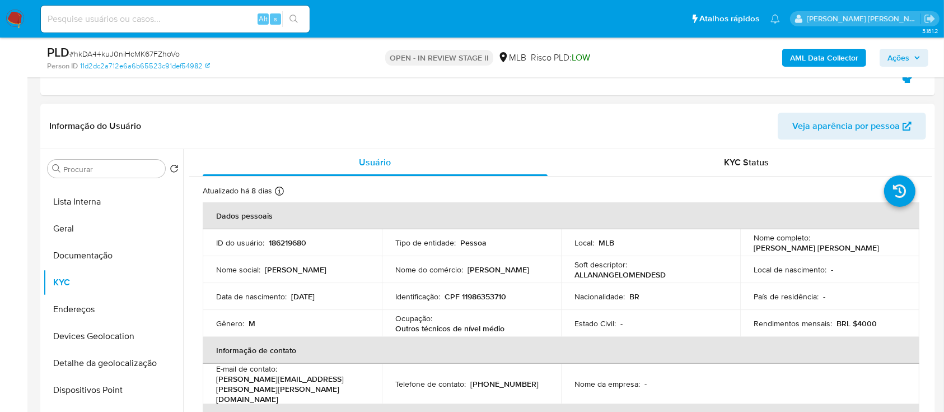
click at [482, 297] on p "CPF 11986353710" at bounding box center [476, 296] width 62 height 10
copy p "11986353710"
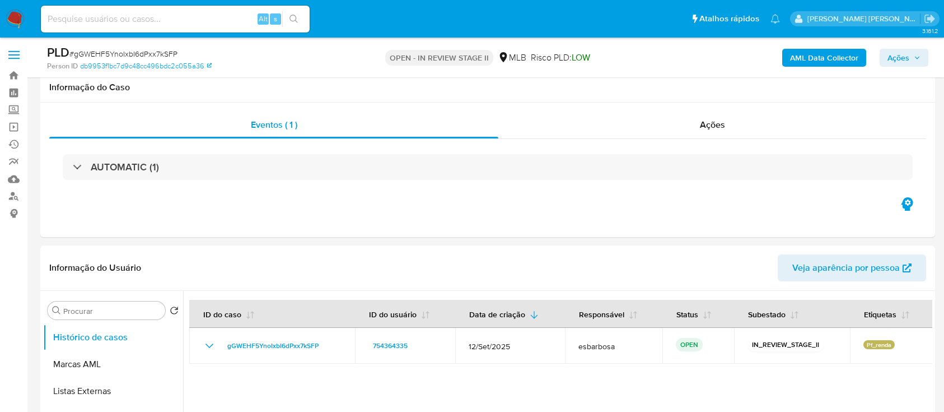
scroll to position [149, 0]
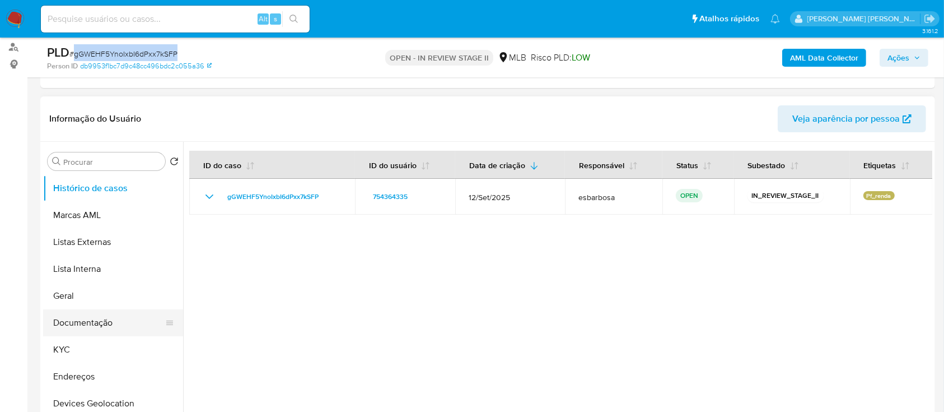
click at [99, 323] on button "Documentação" at bounding box center [108, 322] width 131 height 27
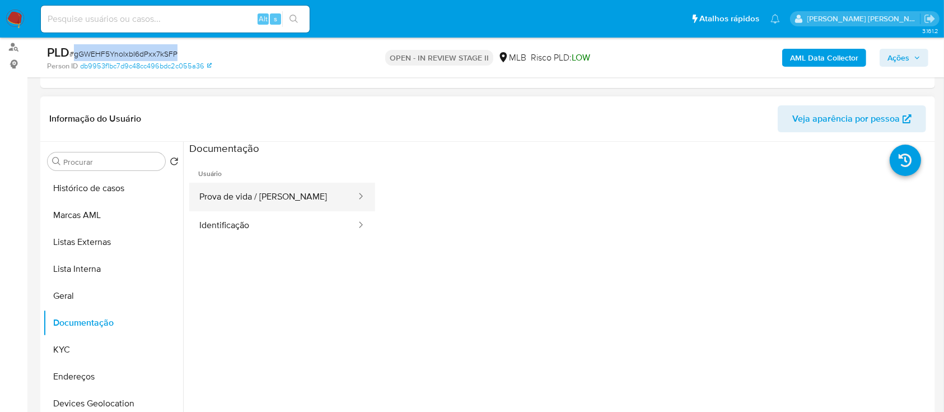
click at [302, 200] on button "Prova de vida / [PERSON_NAME]" at bounding box center [273, 197] width 168 height 29
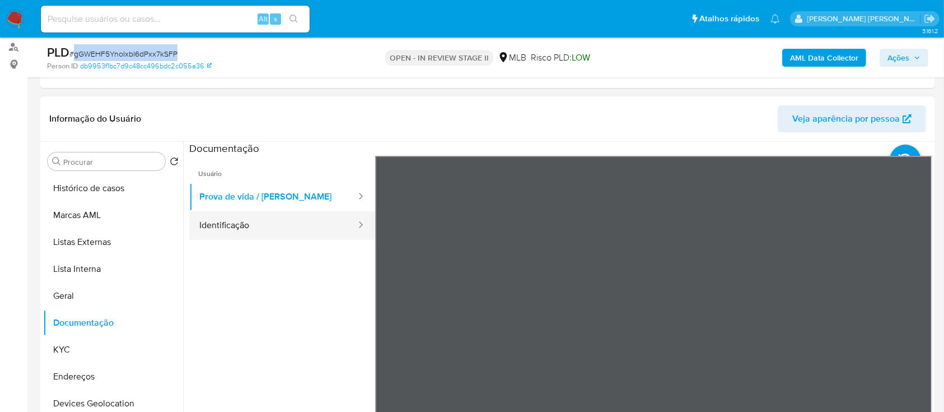
click at [280, 222] on button "Identificação" at bounding box center [273, 225] width 168 height 29
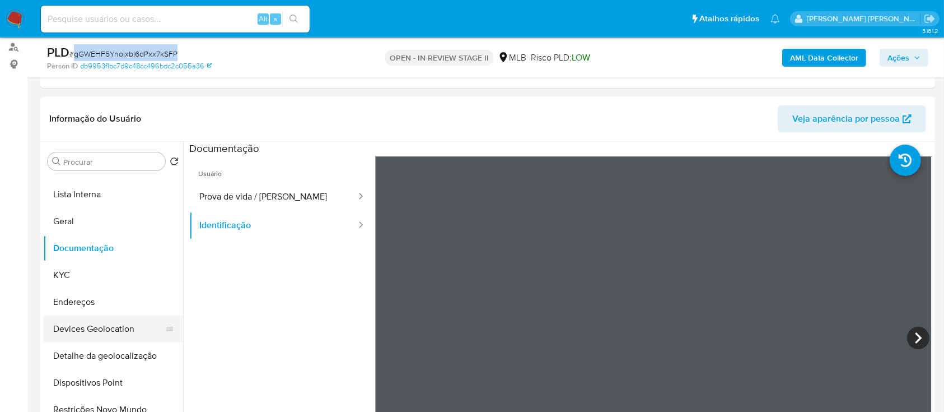
scroll to position [224, 0]
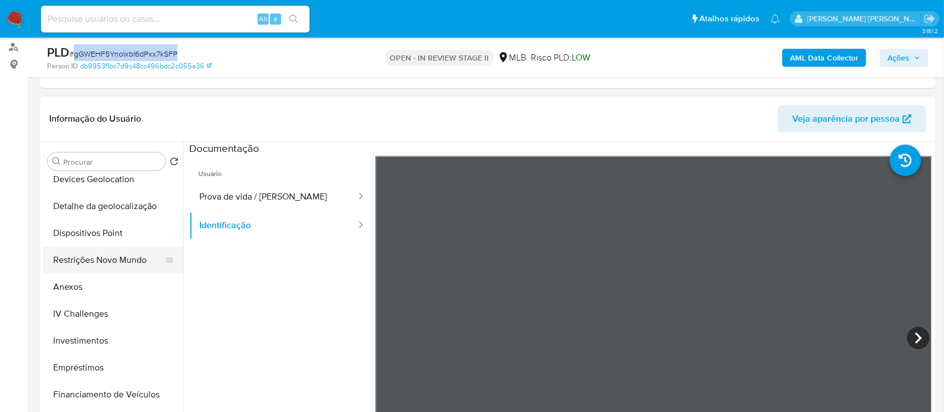
click at [118, 265] on button "Restrições Novo Mundo" at bounding box center [108, 259] width 131 height 27
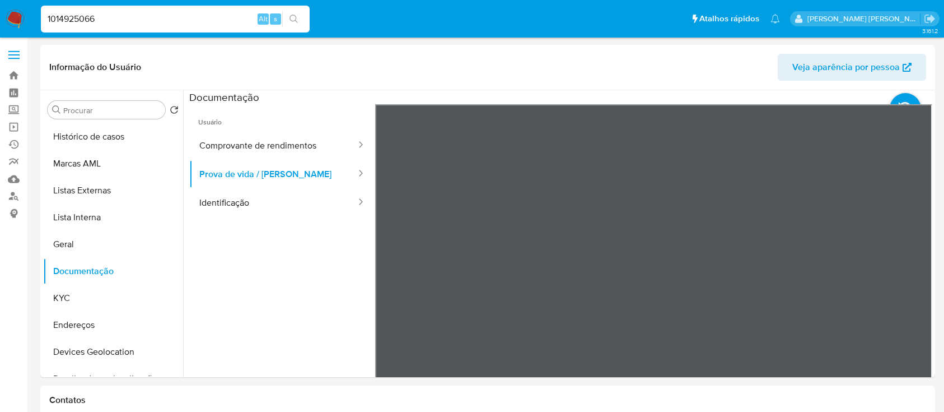
select select "10"
click at [127, 26] on div "1014925066 Alt s" at bounding box center [175, 19] width 269 height 27
click at [131, 19] on input "1014925066" at bounding box center [175, 19] width 269 height 15
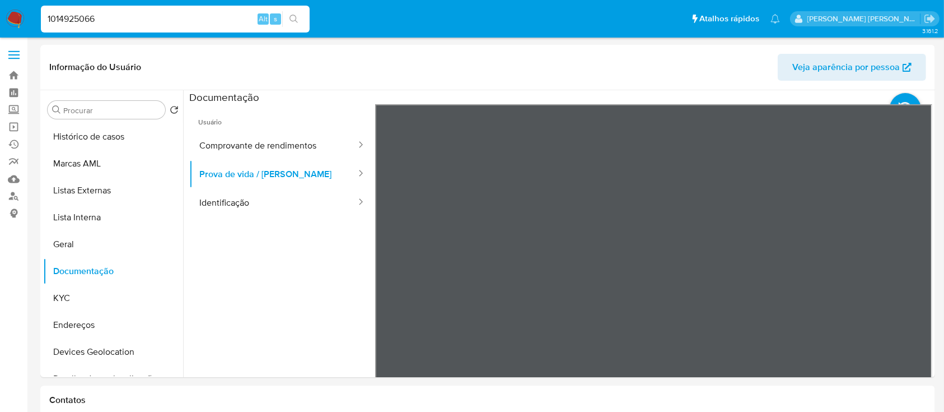
paste input "861025972"
type input "1861025972"
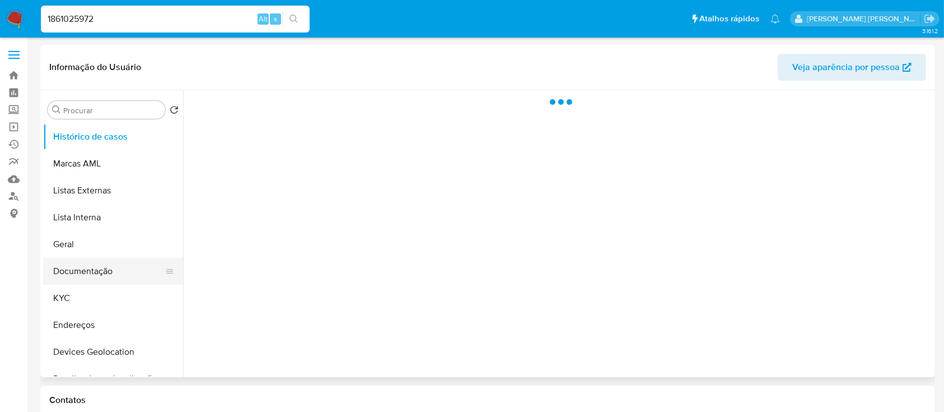
select select "10"
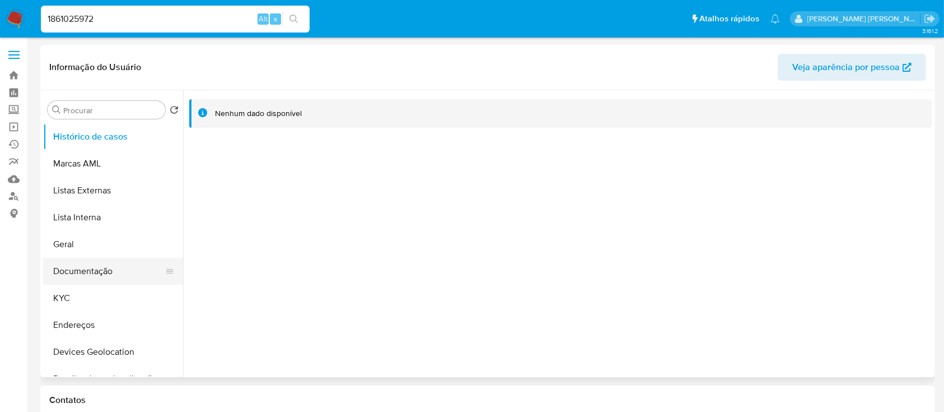
click at [92, 266] on button "Documentação" at bounding box center [108, 271] width 131 height 27
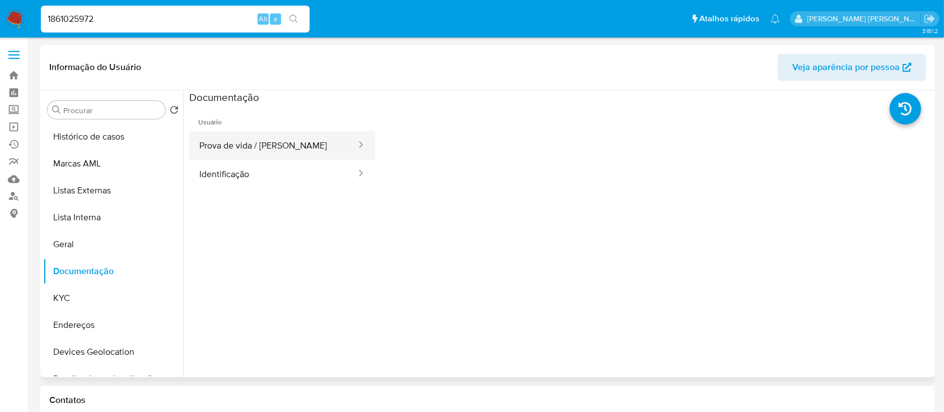
click at [259, 142] on button "Prova de vida / [PERSON_NAME]" at bounding box center [273, 145] width 168 height 29
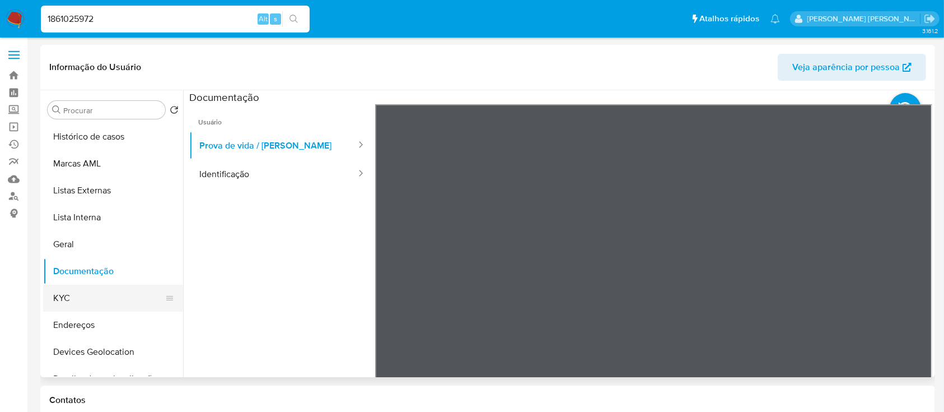
click at [58, 305] on button "KYC" at bounding box center [108, 298] width 131 height 27
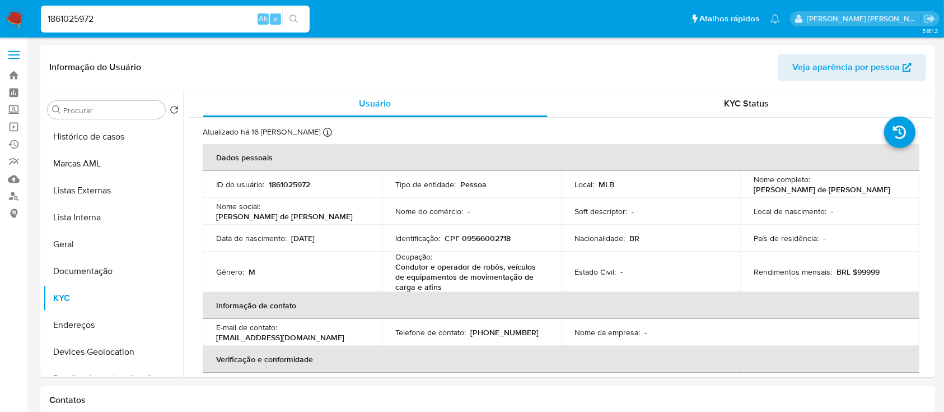
click at [197, 21] on input "1861025972" at bounding box center [175, 19] width 269 height 15
paste input "2443098365"
type input "2443098365"
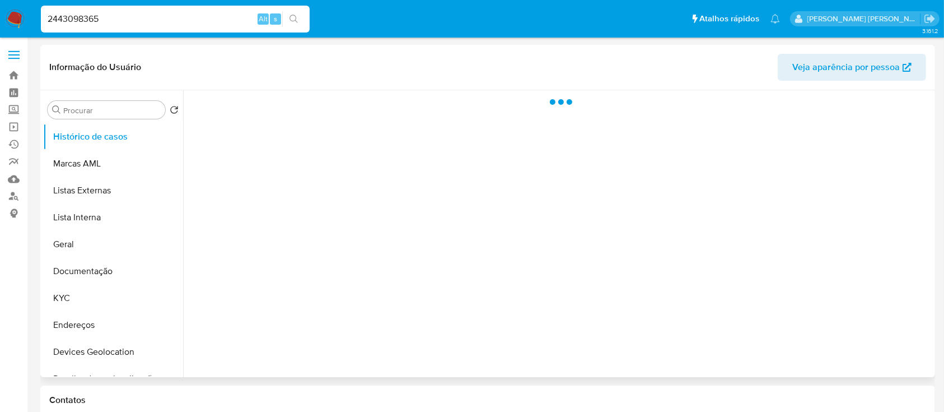
select select "10"
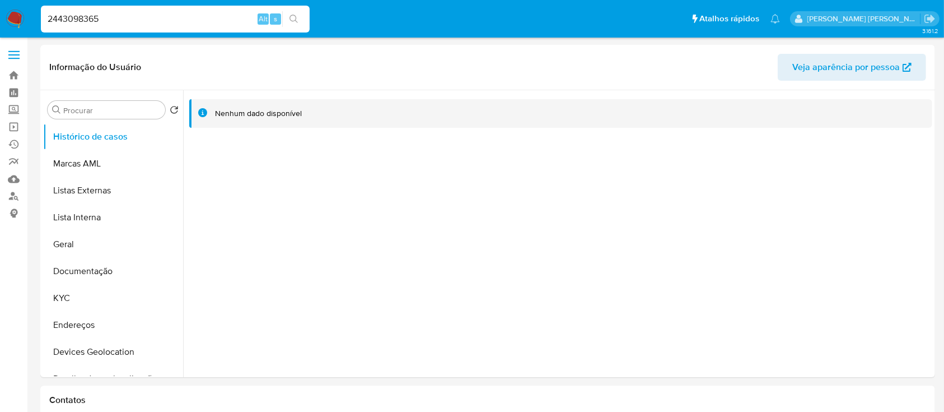
click at [211, 16] on input "2443098365" at bounding box center [175, 19] width 269 height 15
paste input "29641517"
type input "229641517"
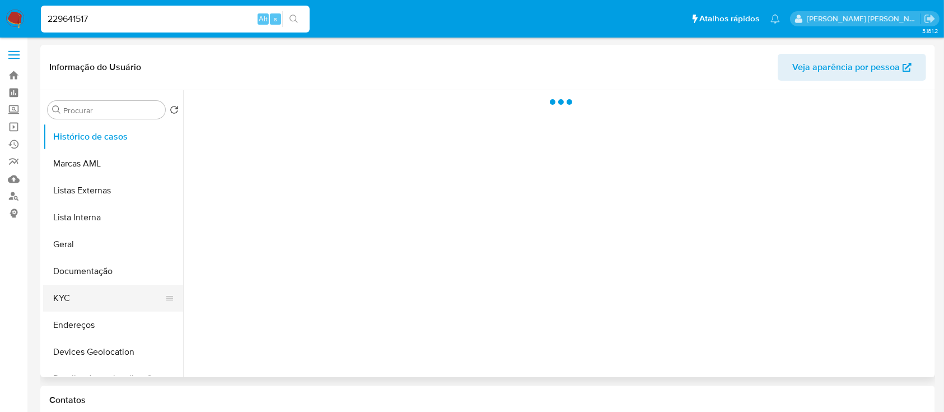
select select "10"
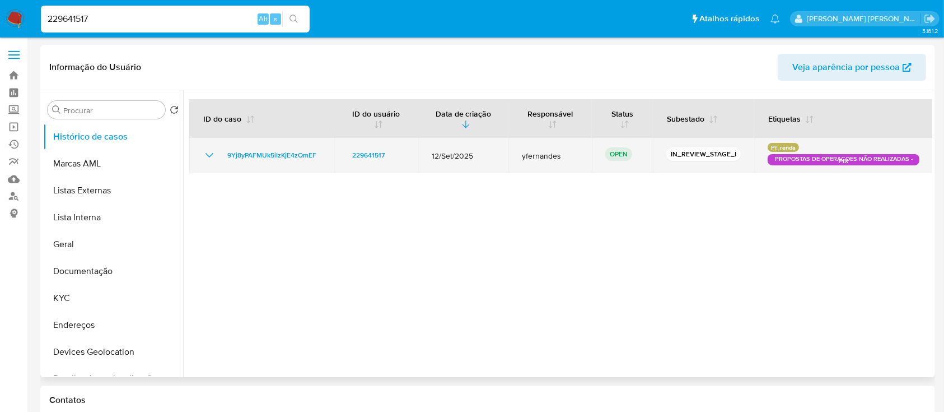
click at [211, 154] on icon "Mostrar/Ocultar" at bounding box center [210, 155] width 8 height 4
